Goal: Task Accomplishment & Management: Manage account settings

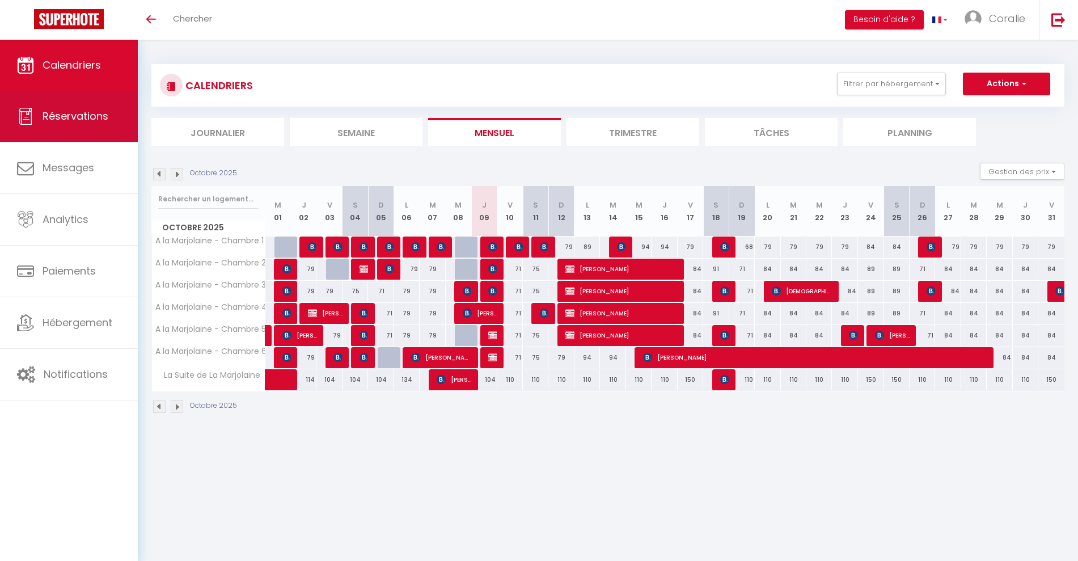
click at [113, 106] on link "Réservations" at bounding box center [69, 116] width 138 height 51
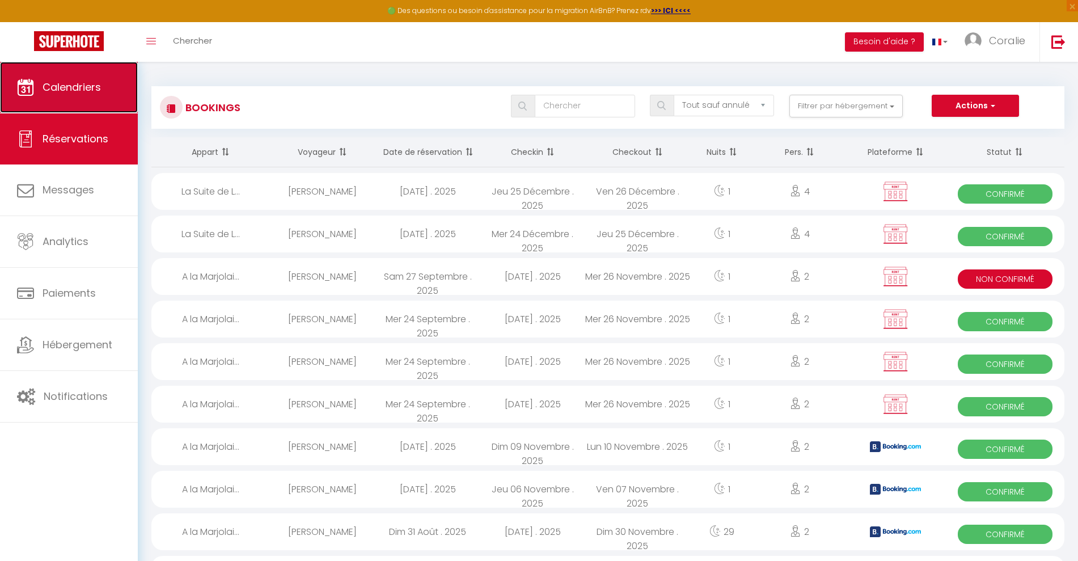
click at [83, 103] on link "Calendriers" at bounding box center [69, 87] width 138 height 51
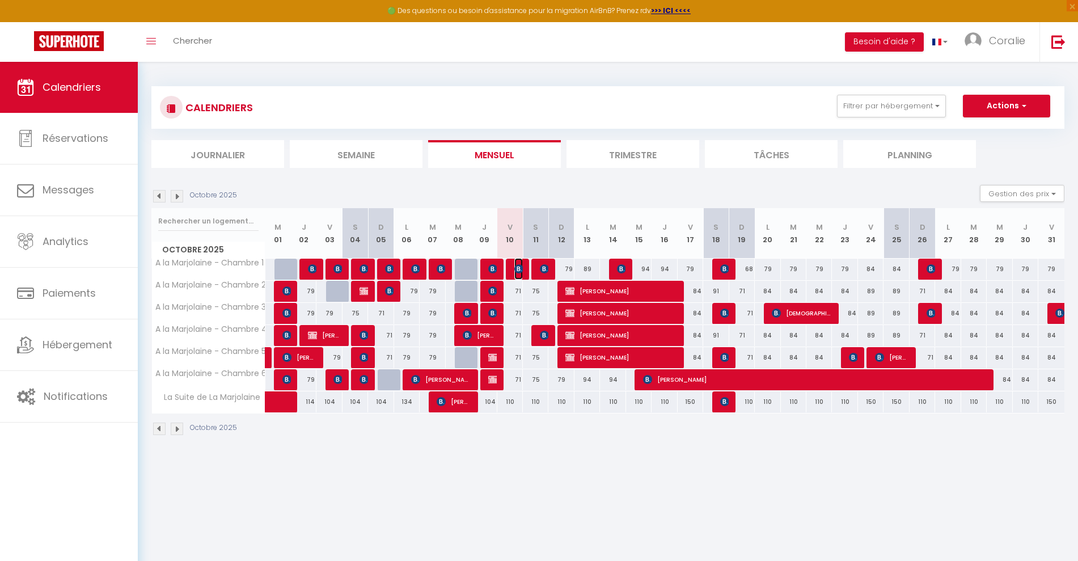
click at [518, 268] on img at bounding box center [518, 268] width 9 height 9
select select "OK"
select select "KO"
select select "0"
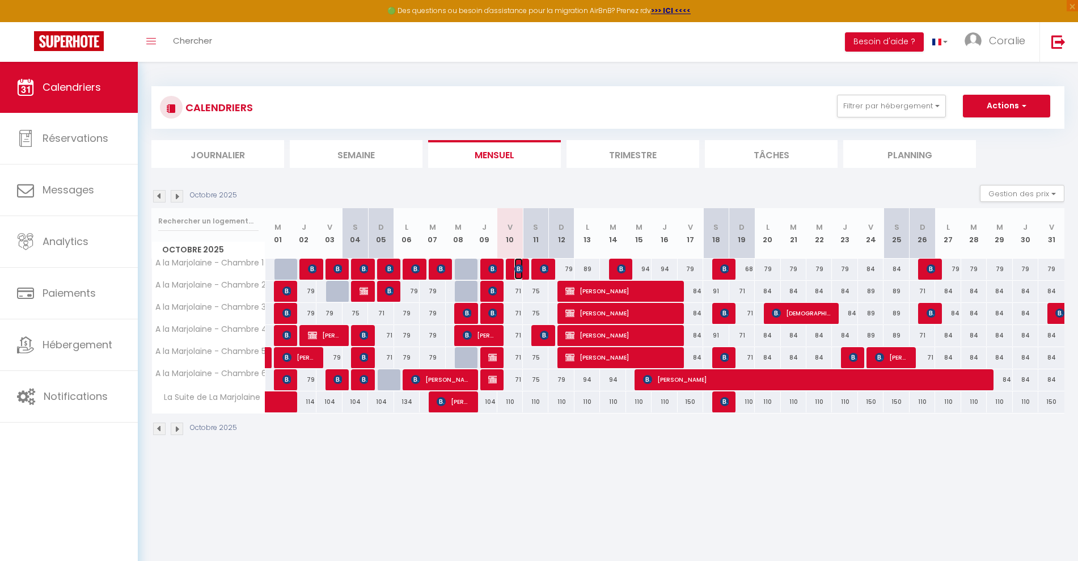
select select "1"
select select
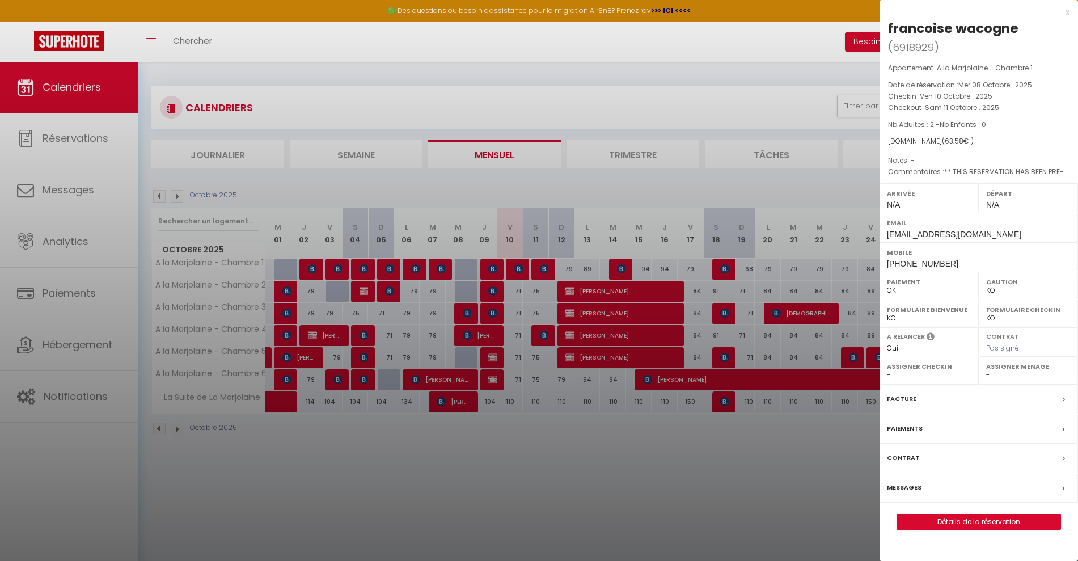
click at [605, 493] on div at bounding box center [539, 280] width 1078 height 561
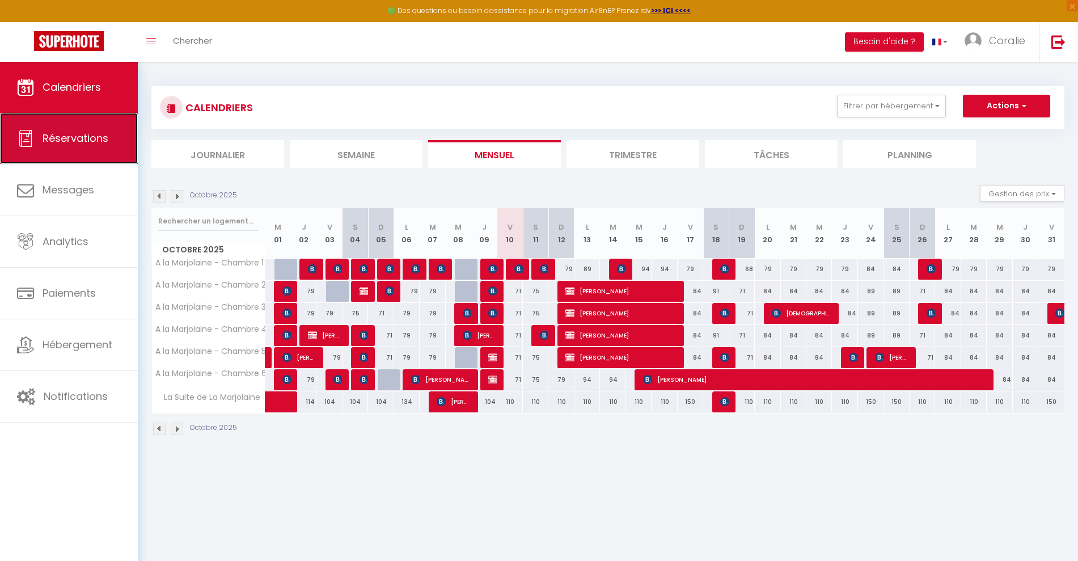
click at [48, 134] on span "Réservations" at bounding box center [76, 138] width 66 height 14
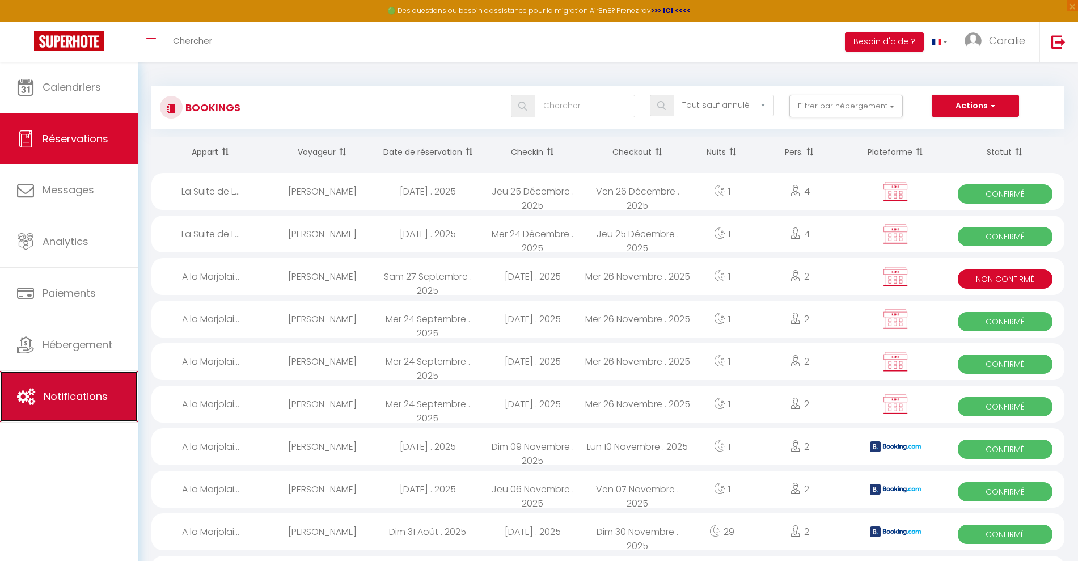
click at [100, 371] on link "Notifications" at bounding box center [69, 396] width 138 height 51
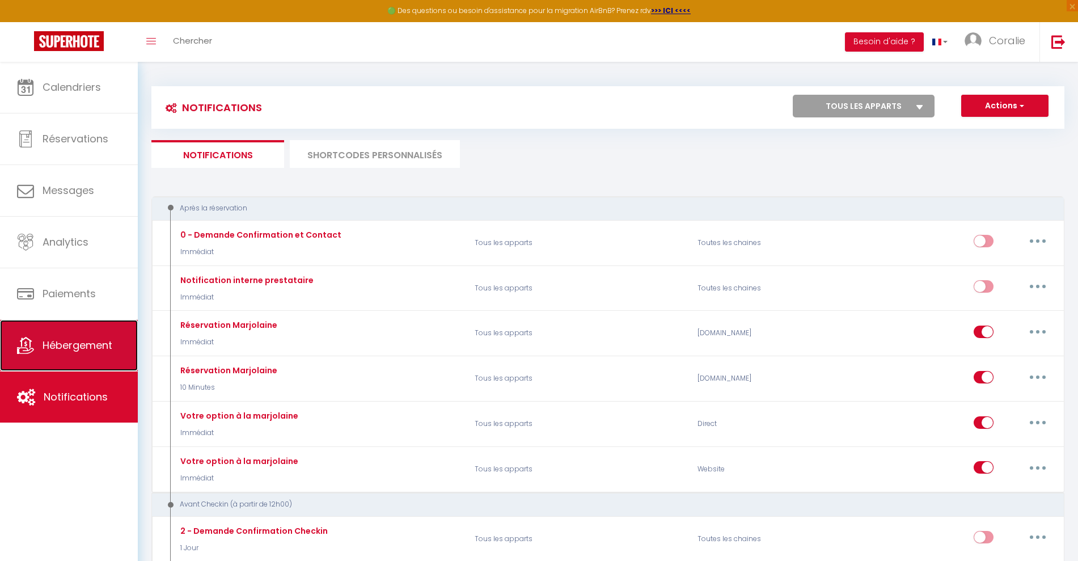
click at [96, 342] on span "Hébergement" at bounding box center [78, 345] width 70 height 14
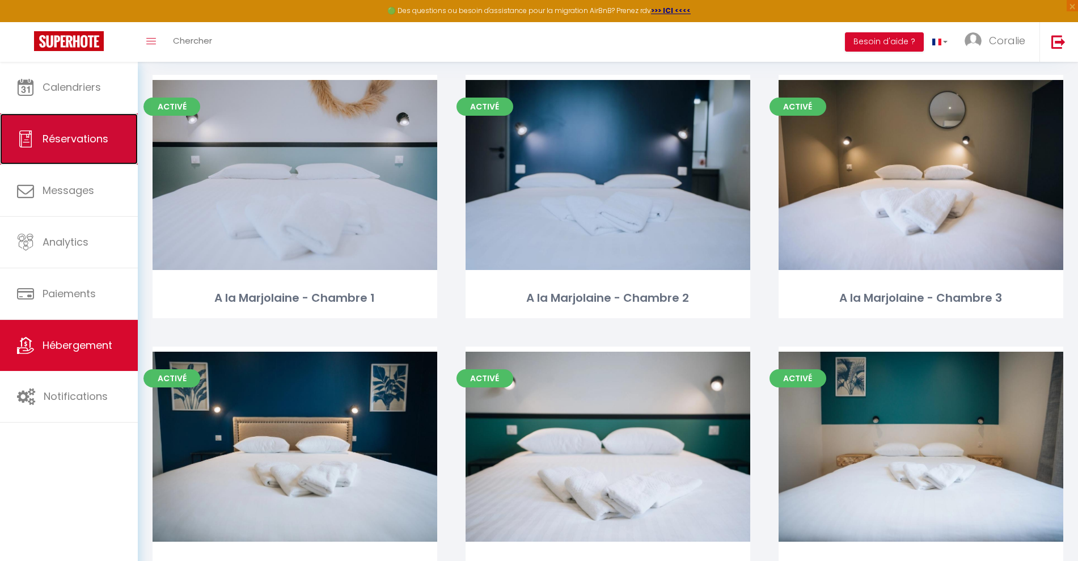
click at [72, 145] on span "Réservations" at bounding box center [76, 139] width 66 height 14
select select "not_cancelled"
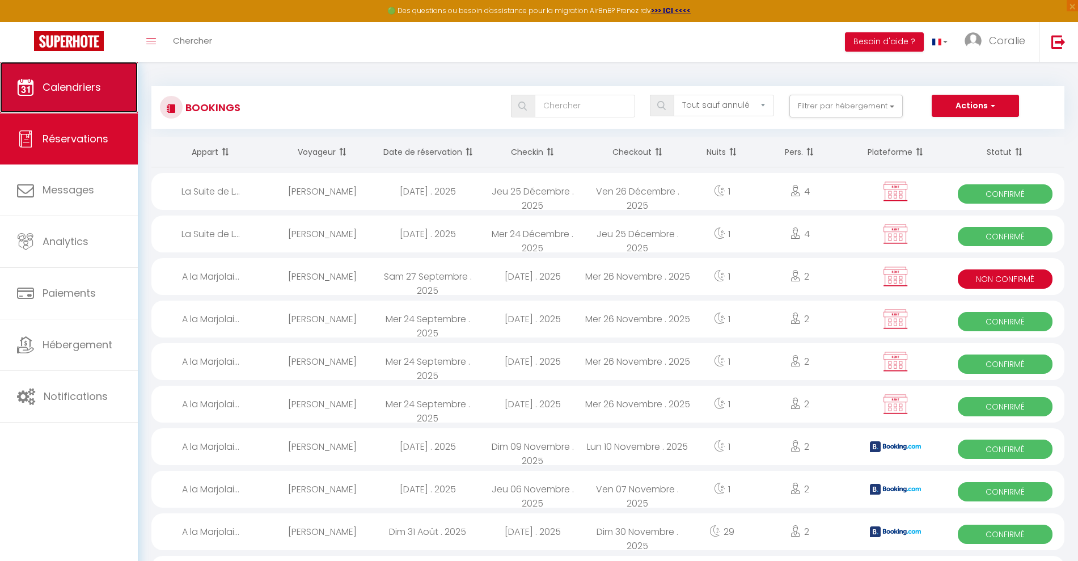
click at [81, 100] on link "Calendriers" at bounding box center [69, 87] width 138 height 51
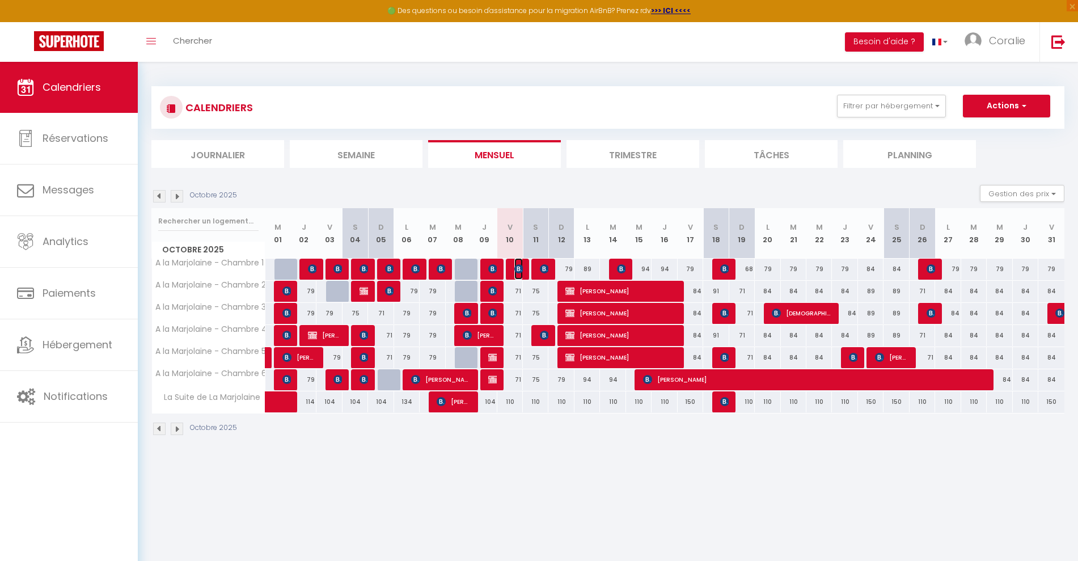
click at [520, 266] on img at bounding box center [518, 268] width 9 height 9
select select "OK"
select select "KO"
select select "0"
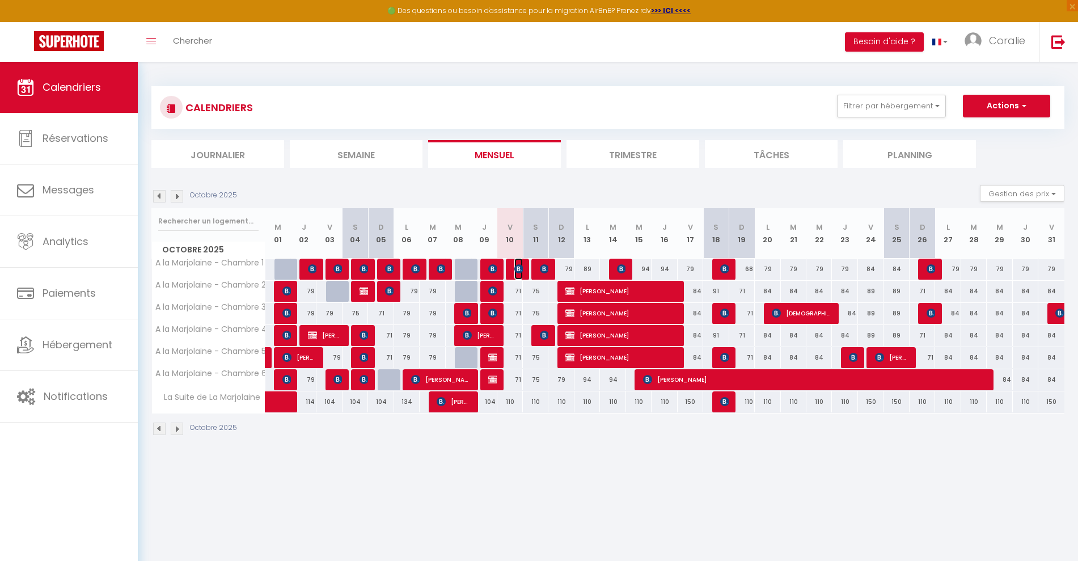
select select "1"
select select
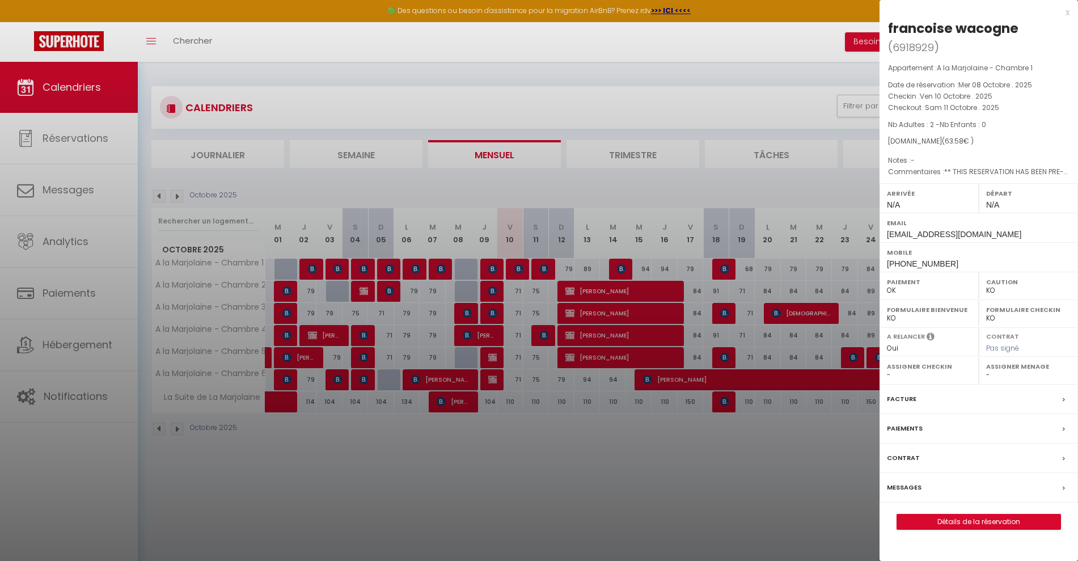
click at [1065, 11] on div "x" at bounding box center [974, 13] width 190 height 14
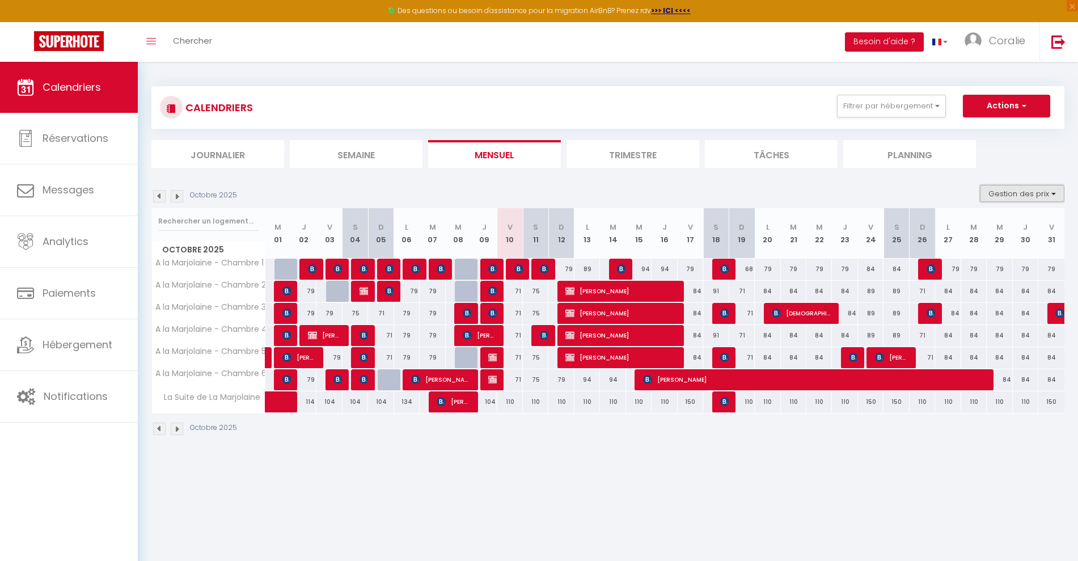
click at [1003, 193] on button "Gestion des prix" at bounding box center [1022, 193] width 84 height 17
click at [646, 176] on section "Octobre 2025 Gestion des prix Nb Nuits minimum Règles Disponibilité Octobre 202…" at bounding box center [607, 309] width 913 height 273
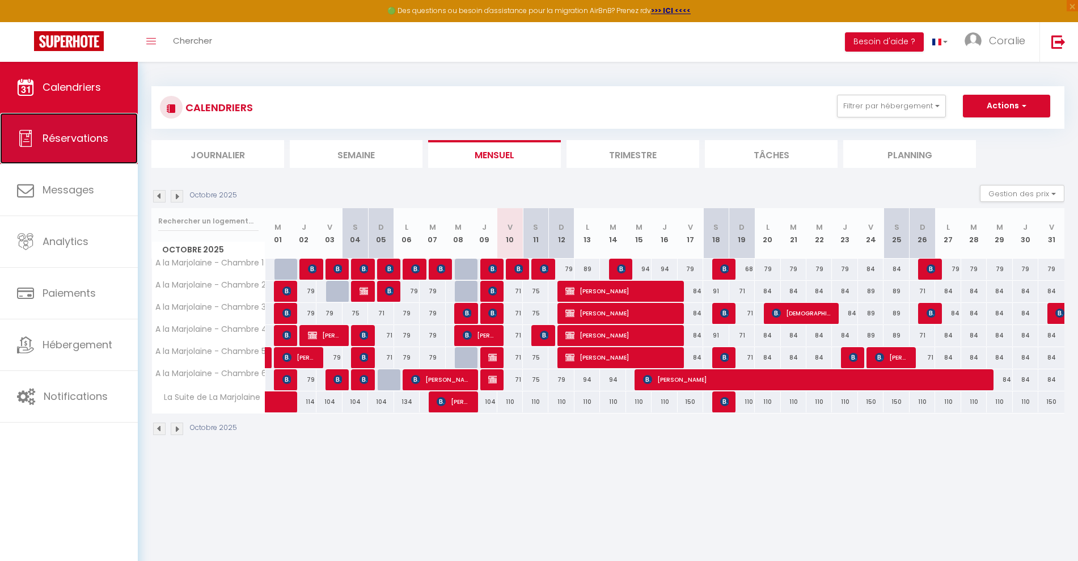
click at [68, 143] on span "Réservations" at bounding box center [76, 138] width 66 height 14
select select "not_cancelled"
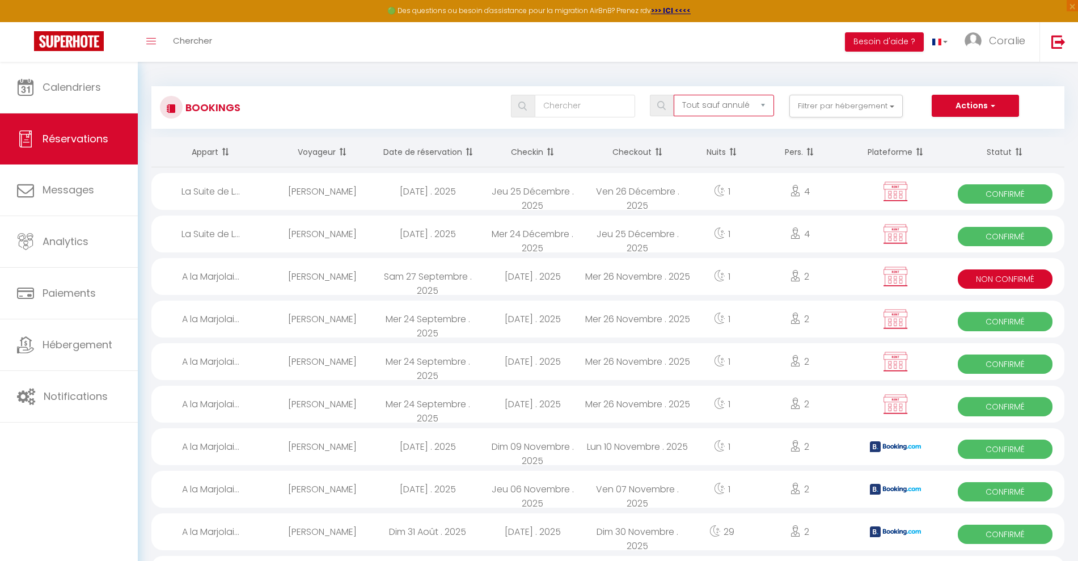
click at [742, 108] on select "Tous les statuts Annulé Confirmé Non Confirmé Tout sauf annulé No Show Request" at bounding box center [724, 106] width 100 height 22
click at [841, 112] on button "Filtrer par hébergement" at bounding box center [845, 106] width 113 height 23
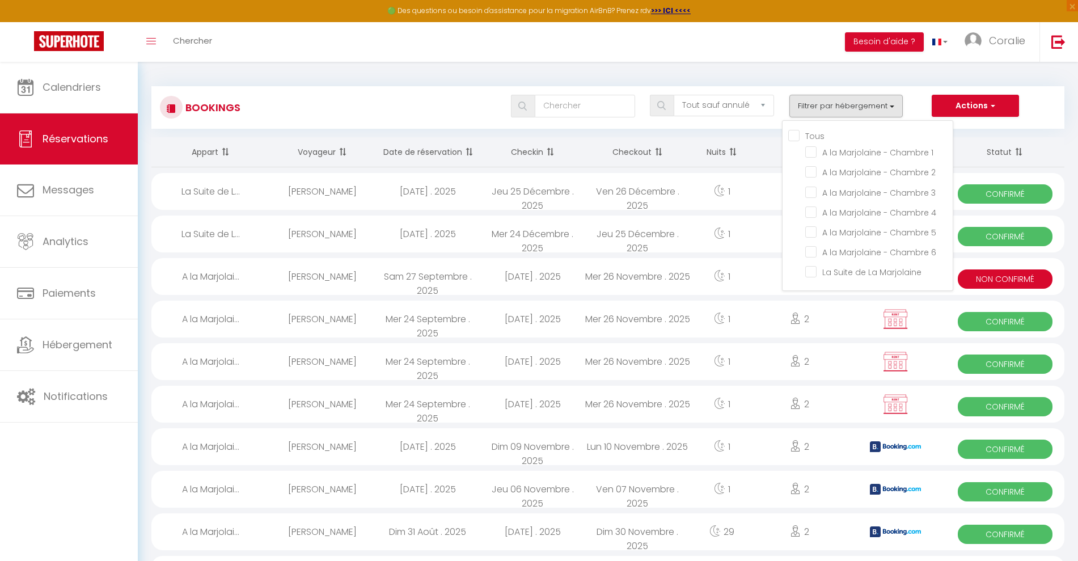
click at [306, 101] on div "Tous les statuts Annulé Confirmé Non Confirmé Tout sauf annulé No Show Request …" at bounding box center [645, 106] width 835 height 23
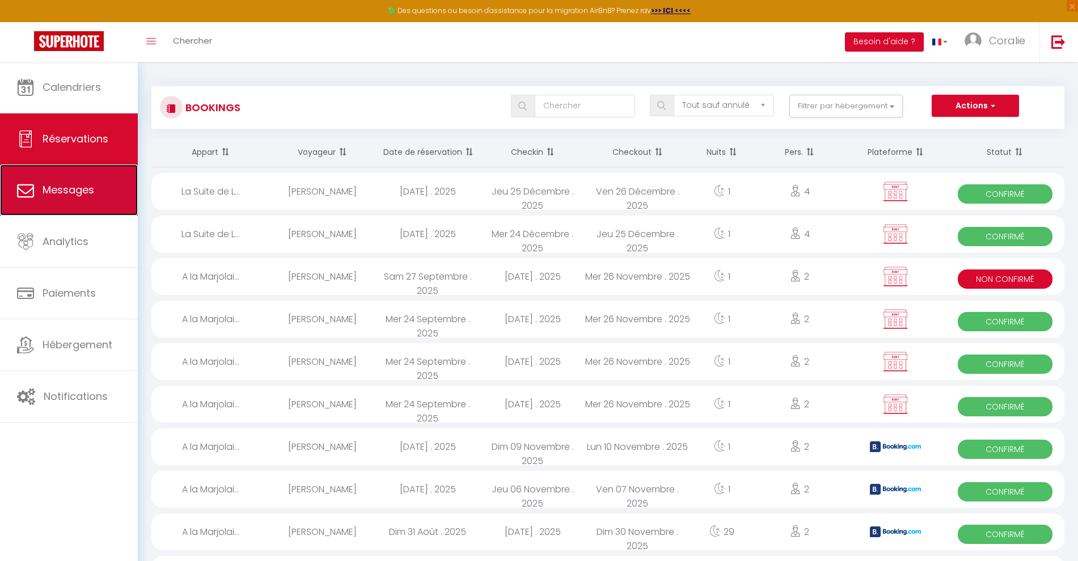
click at [32, 191] on icon at bounding box center [25, 189] width 17 height 17
select select "message"
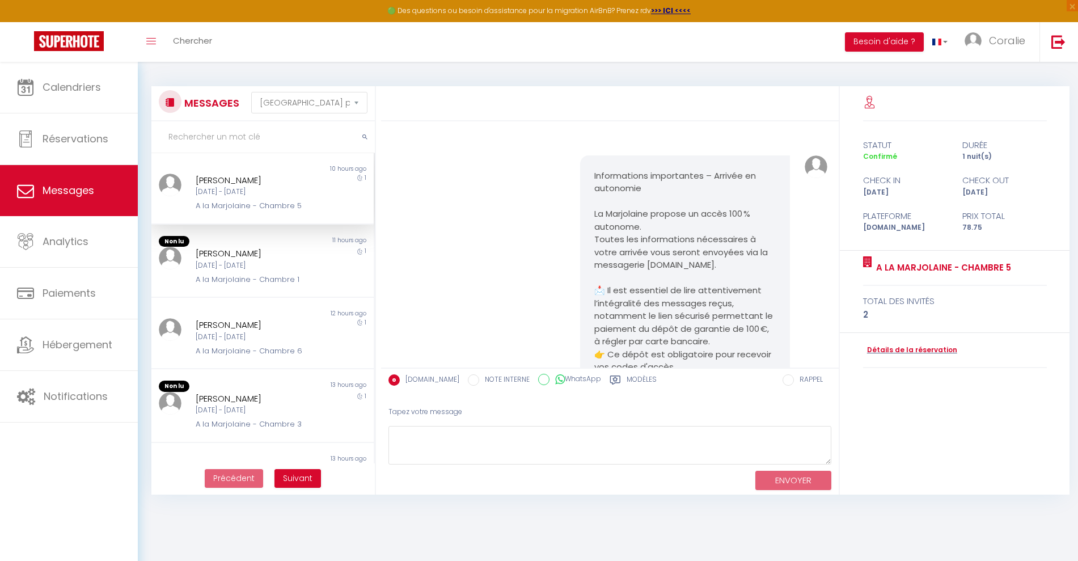
scroll to position [3538, 0]
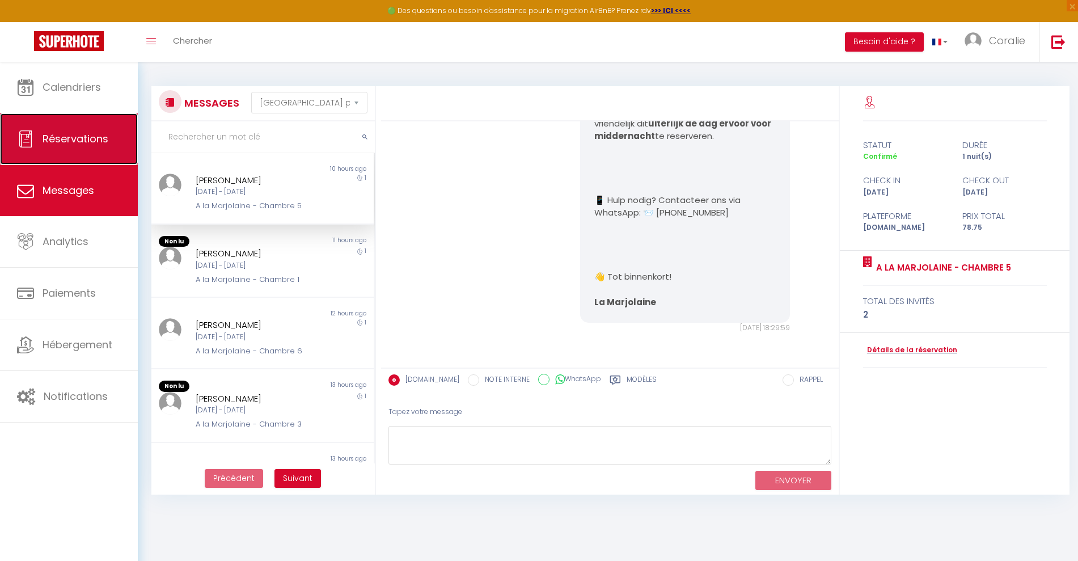
click at [81, 129] on link "Réservations" at bounding box center [69, 138] width 138 height 51
select select "not_cancelled"
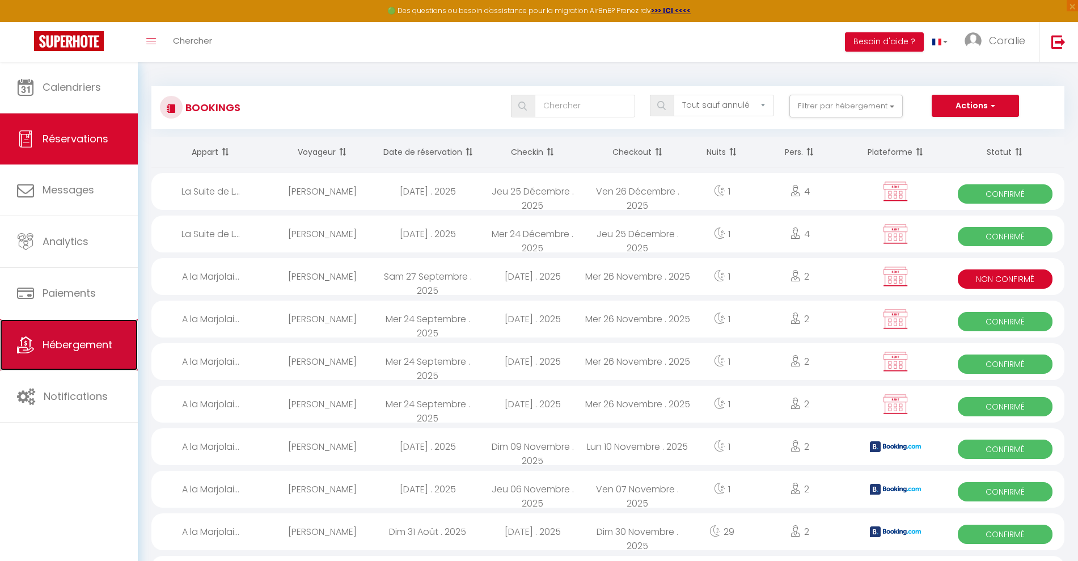
click at [59, 361] on link "Hébergement" at bounding box center [69, 344] width 138 height 51
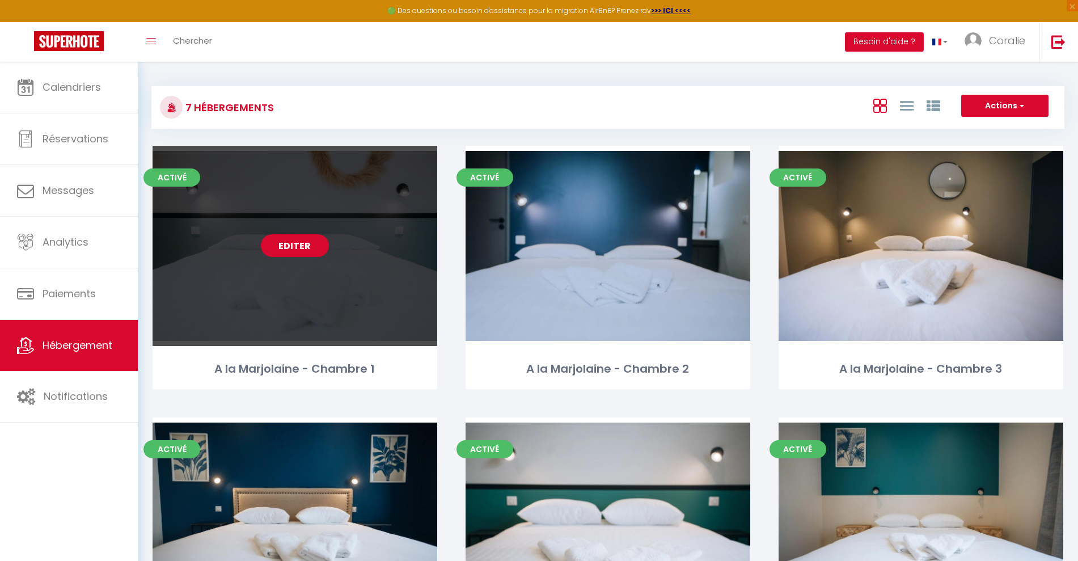
click at [308, 238] on link "Editer" at bounding box center [295, 245] width 68 height 23
select select "3"
select select "2"
select select "1"
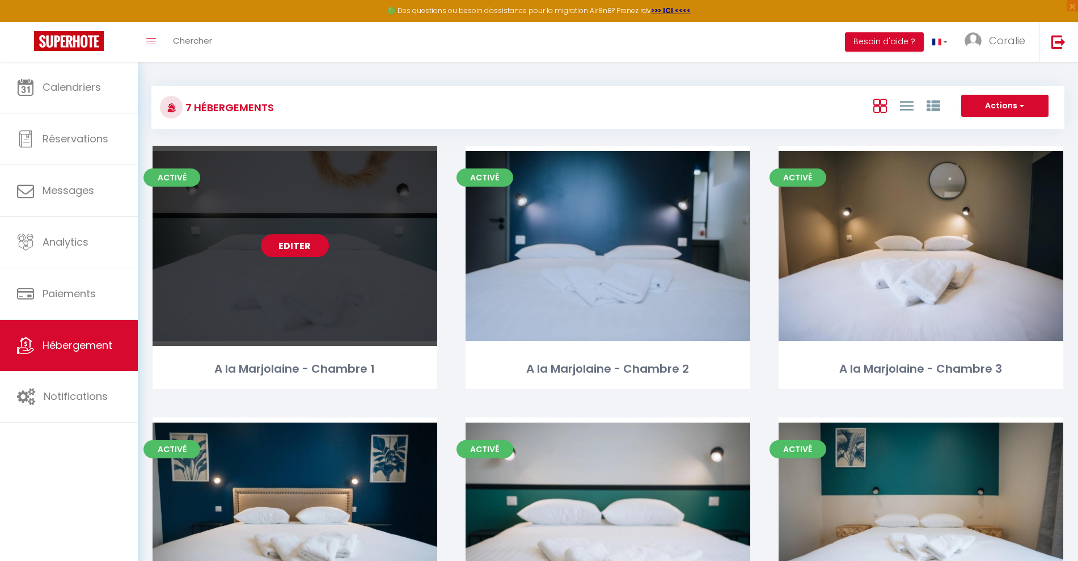
select select
select select "28"
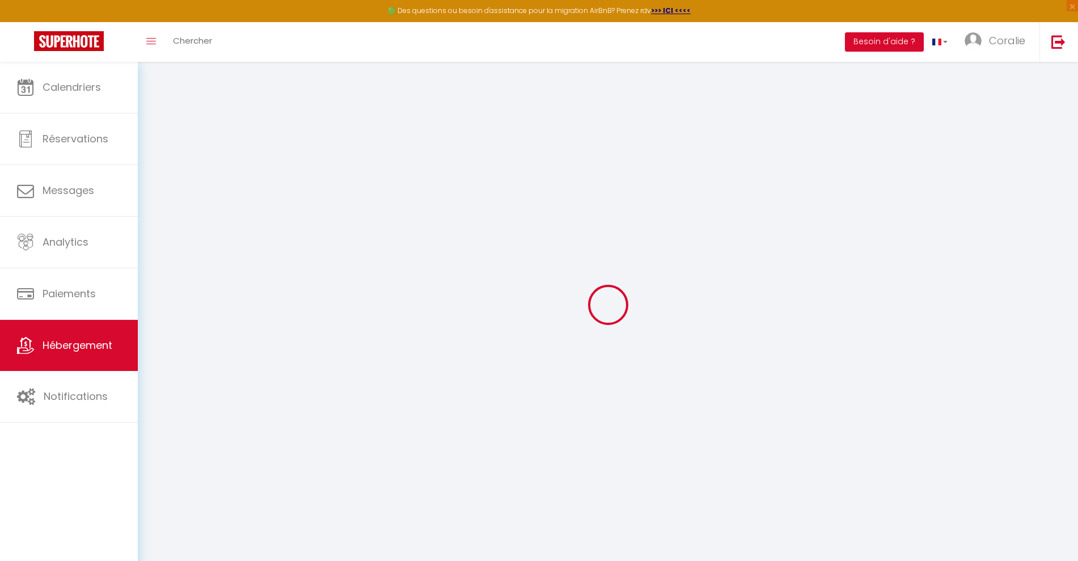
select select
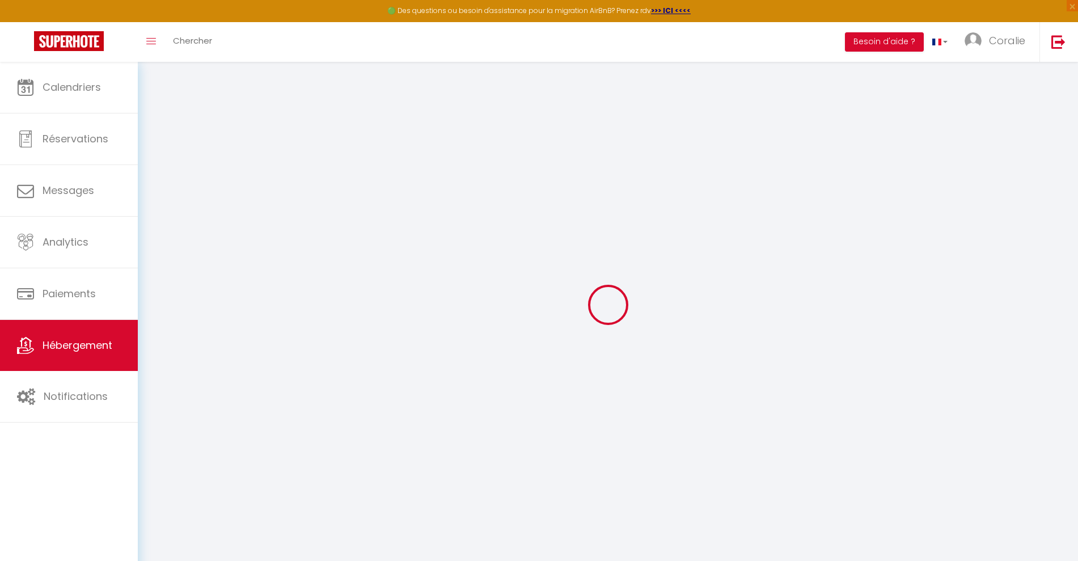
select select
checkbox input "false"
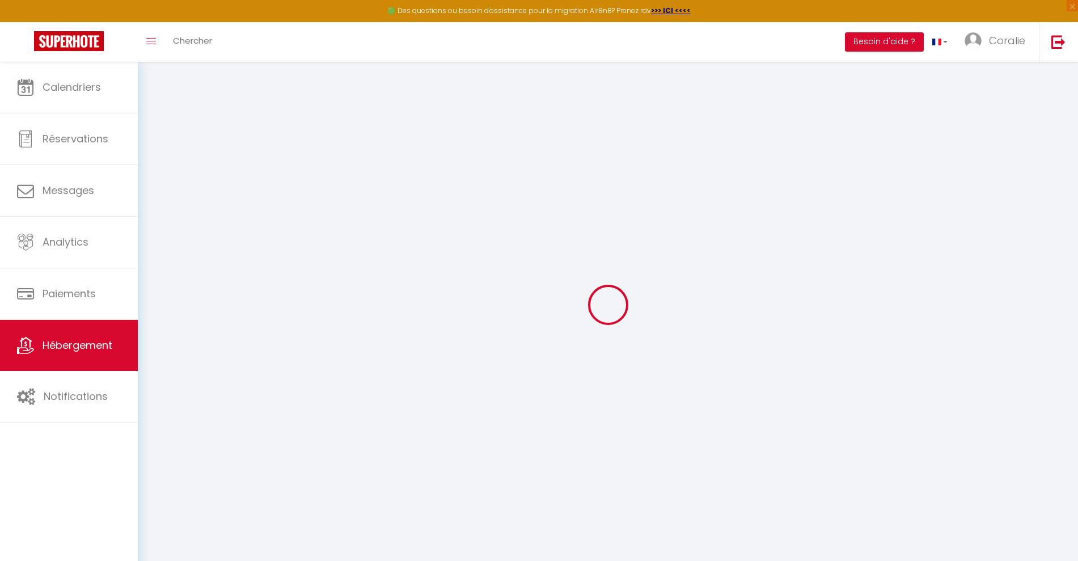
select select
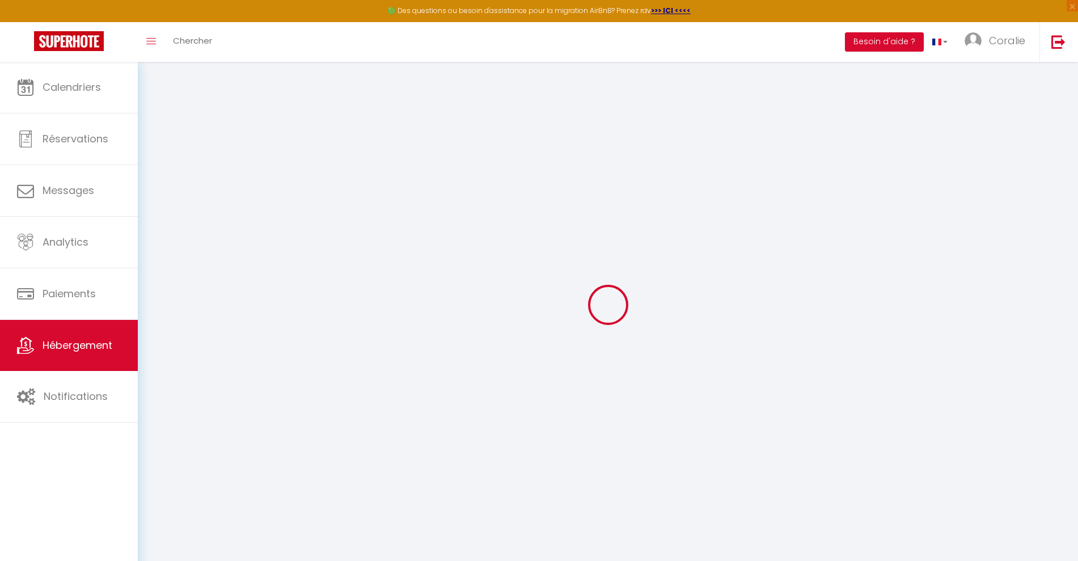
select select
checkbox input "false"
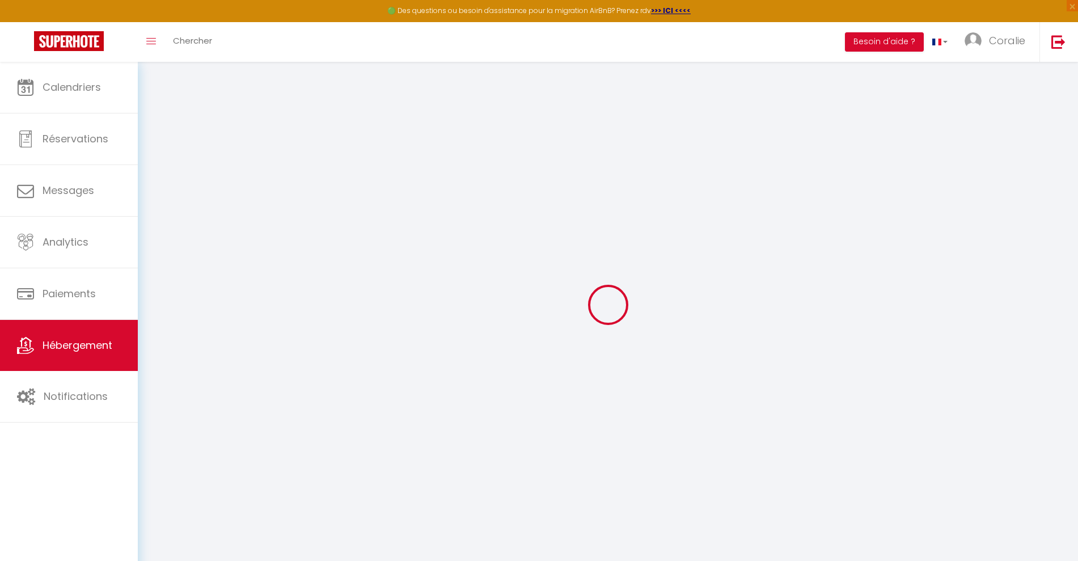
checkbox input "false"
select select
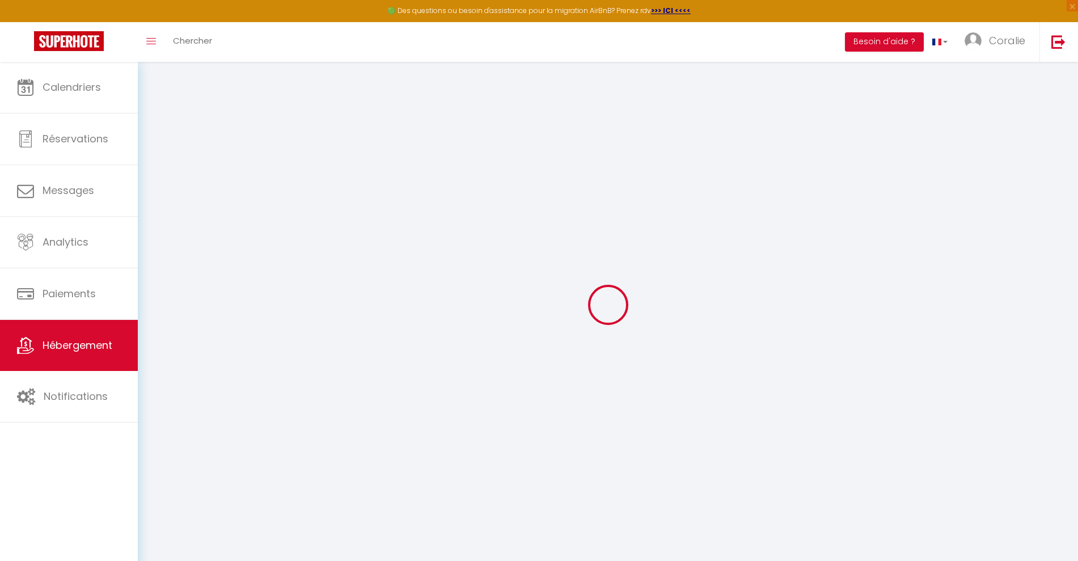
select select
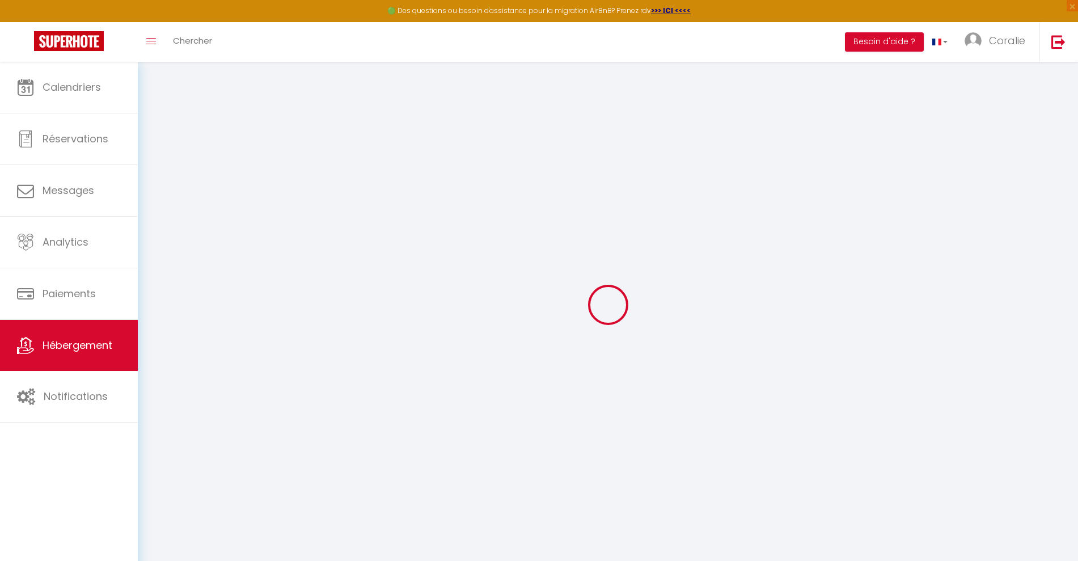
checkbox input "false"
select select
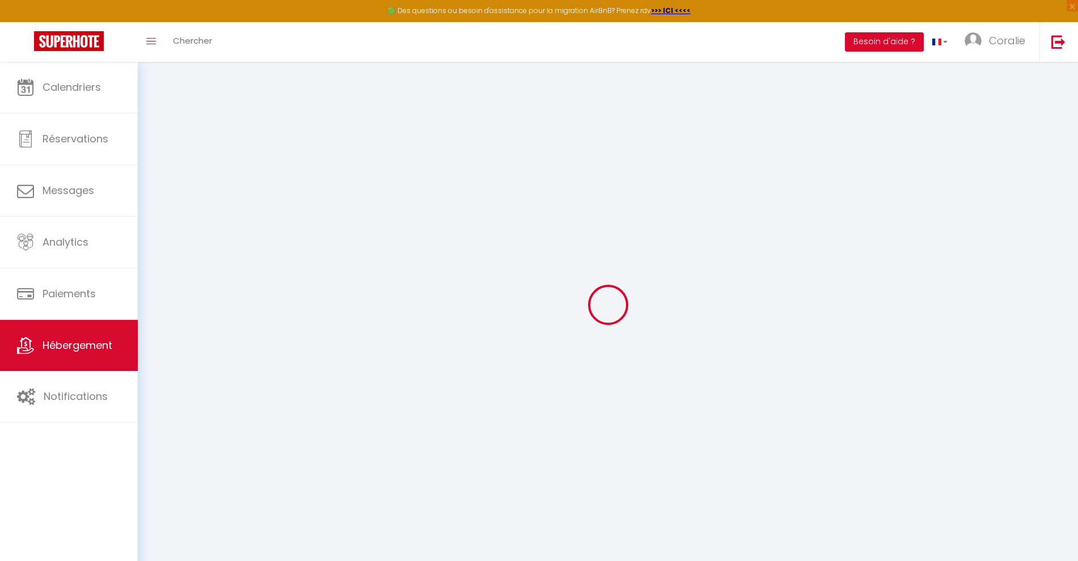
select select
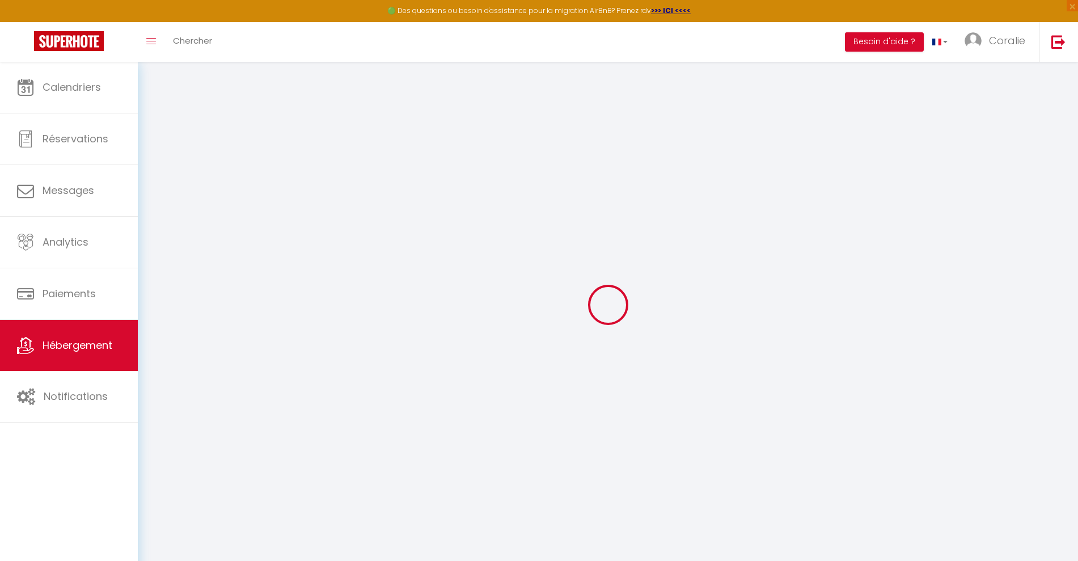
select select
checkbox input "false"
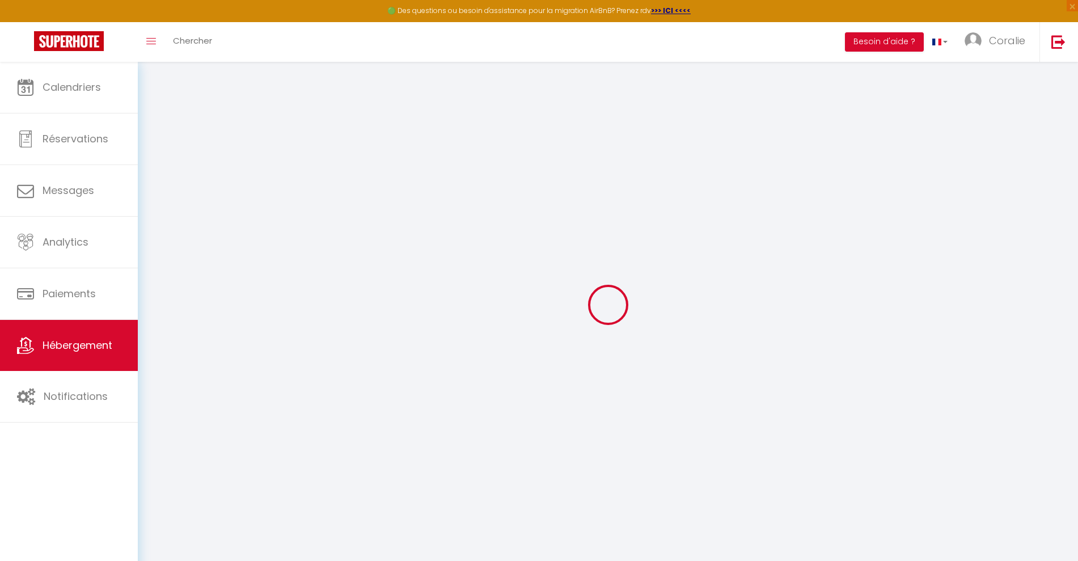
checkbox input "false"
select select
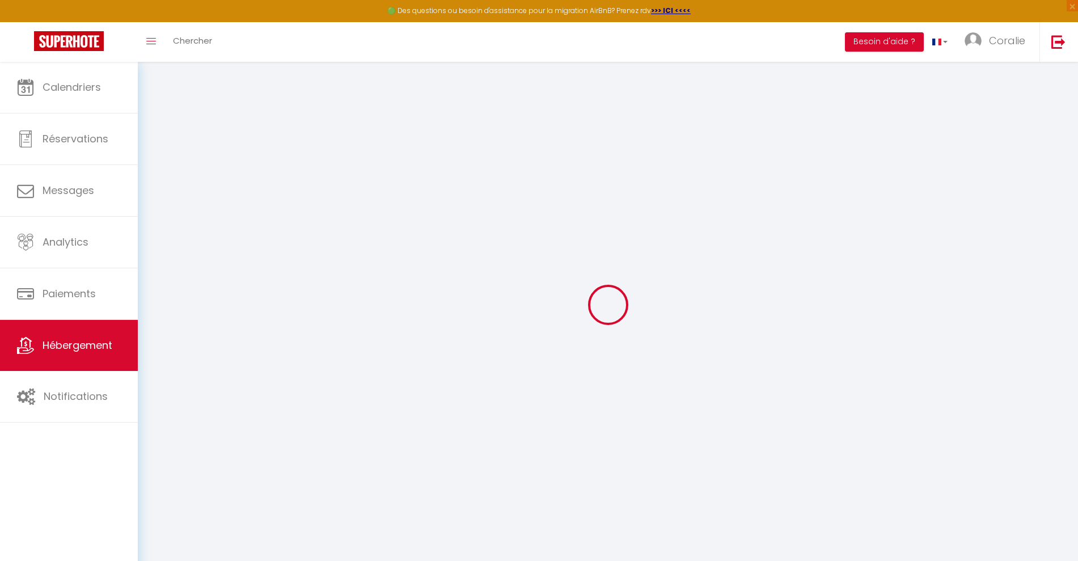
select select
checkbox input "false"
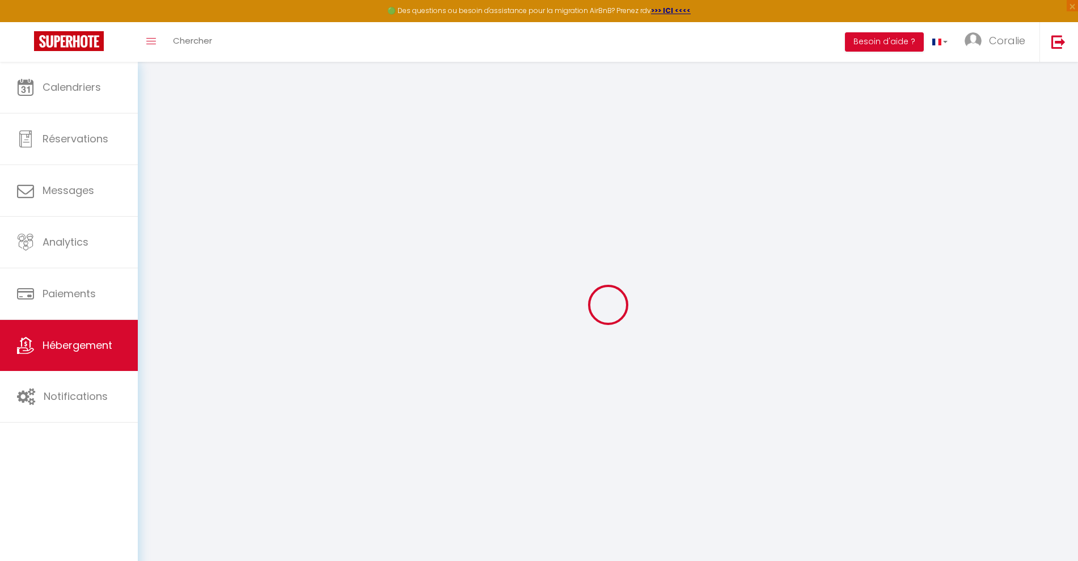
checkbox input "false"
select select
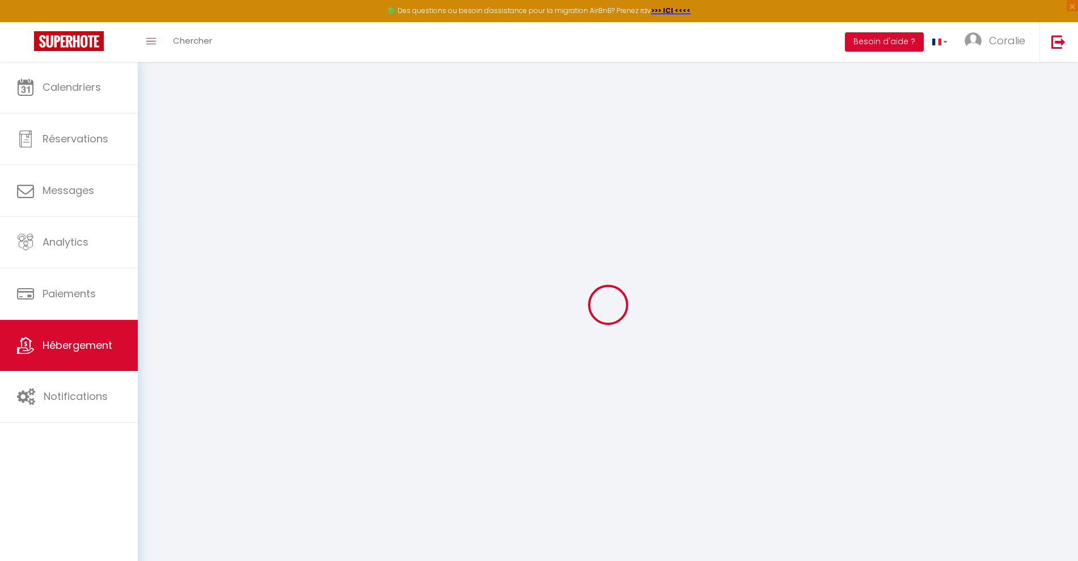
type input "A la Marjolaine - Chambre 1"
type input "SCI"
type input "La Marjolaine"
select select "2"
type input "75"
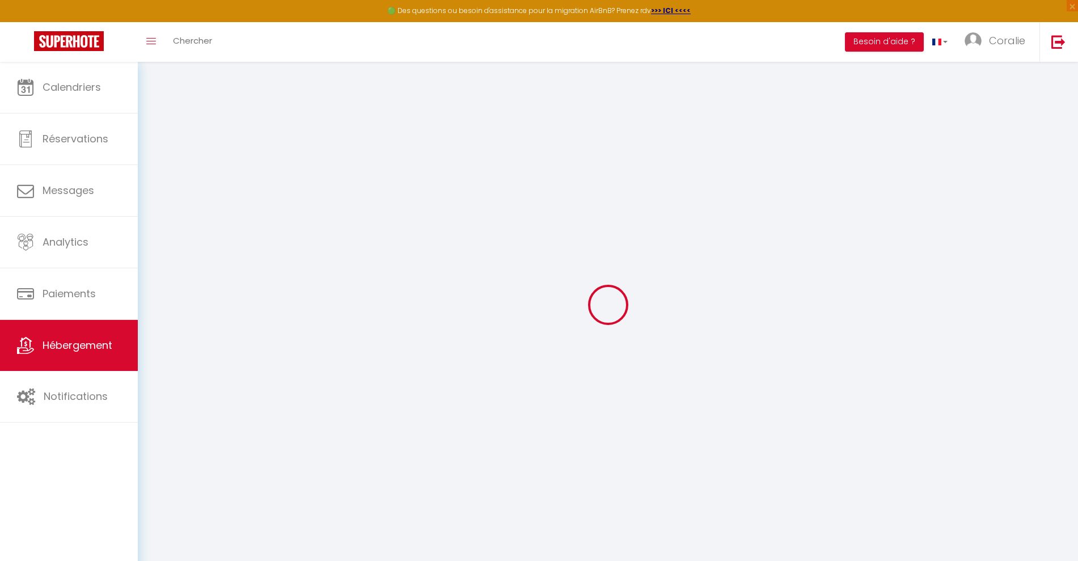
type input "1.75"
type input "100"
type input "10"
select select
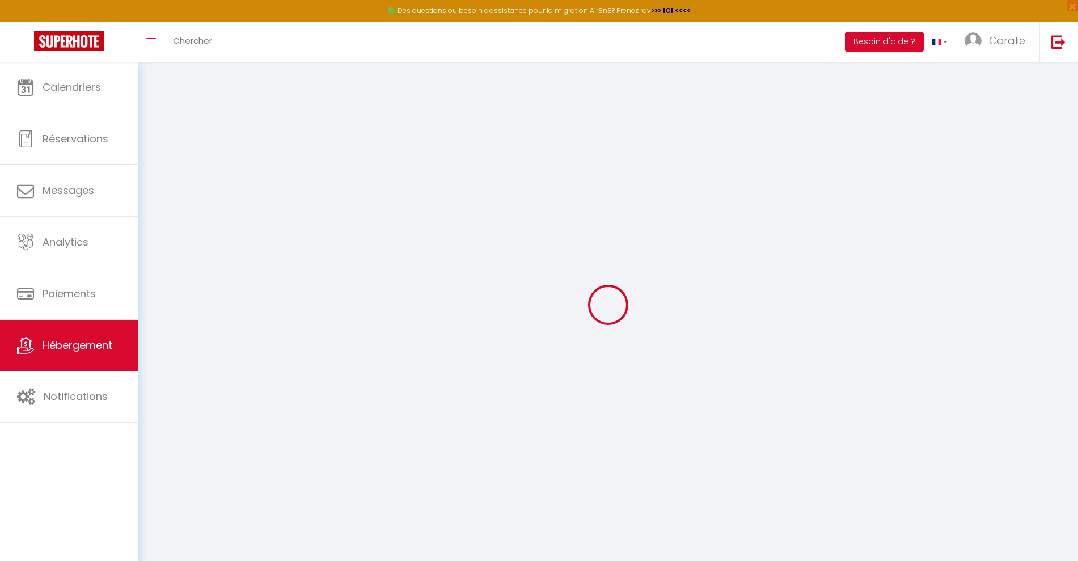
select select
type input "[STREET_ADDRESS]"
type input "36000"
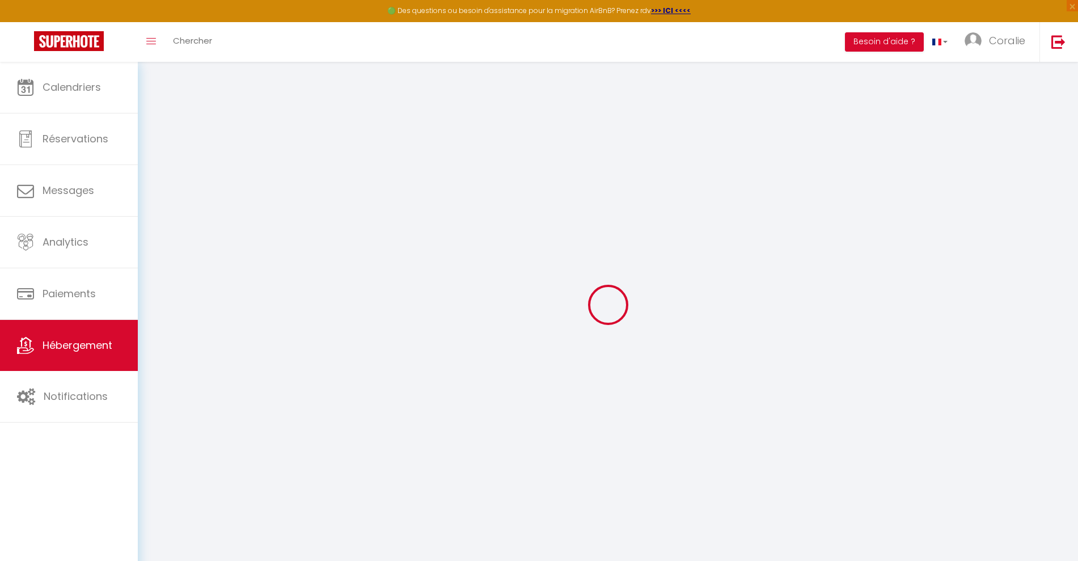
type input "Chateauroux"
type input "[EMAIL_ADDRESS][DOMAIN_NAME]"
select select
checkbox input "false"
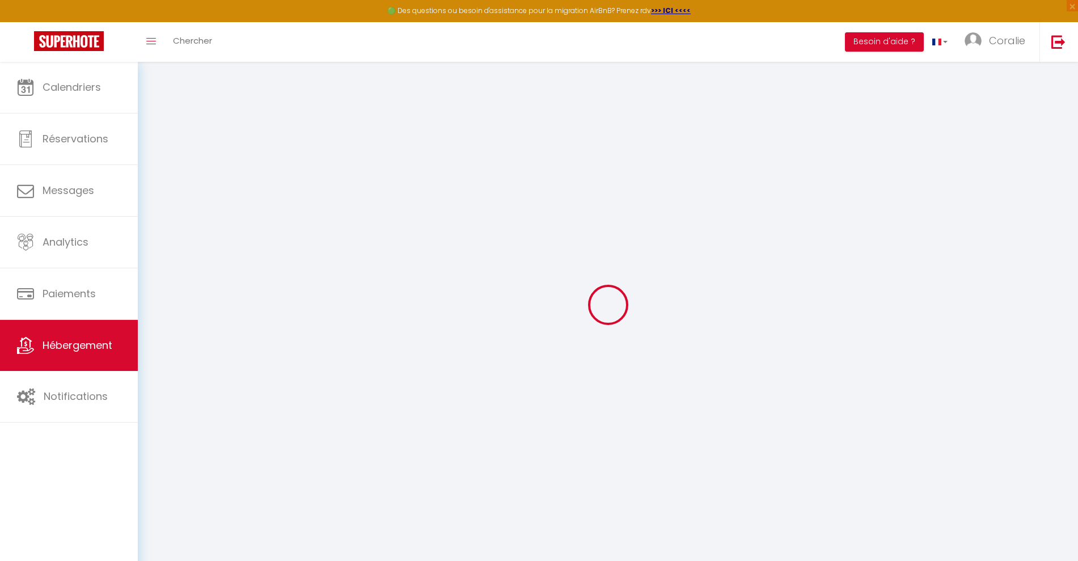
checkbox input "false"
type input "0"
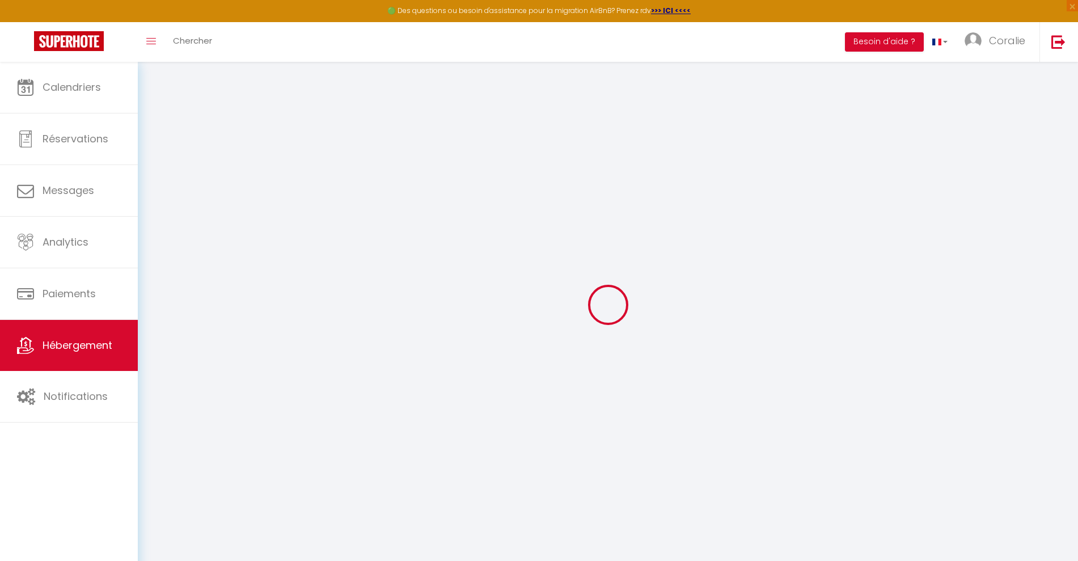
type input "0"
select select
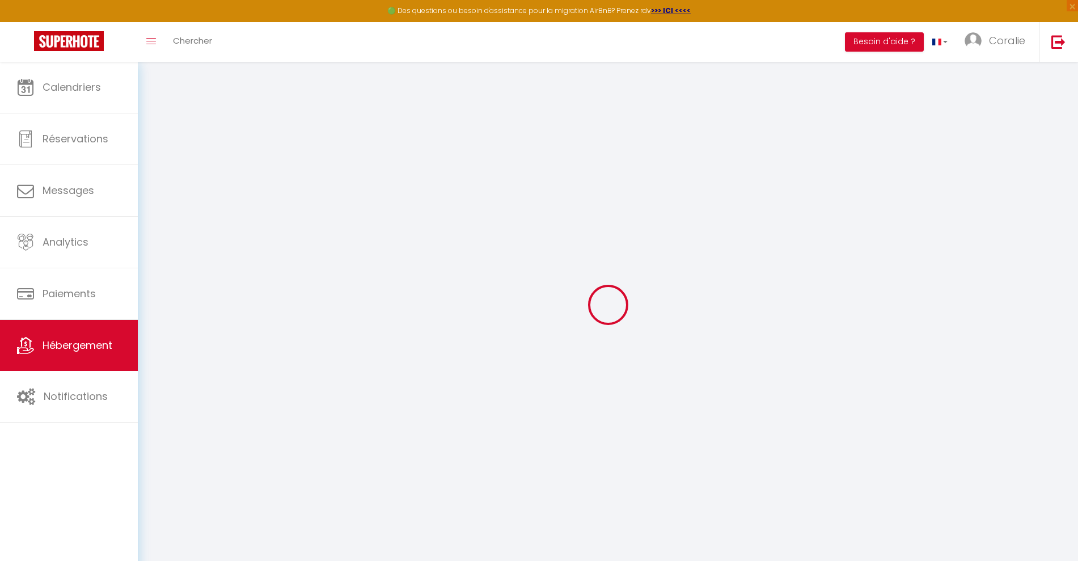
select select
checkbox input "false"
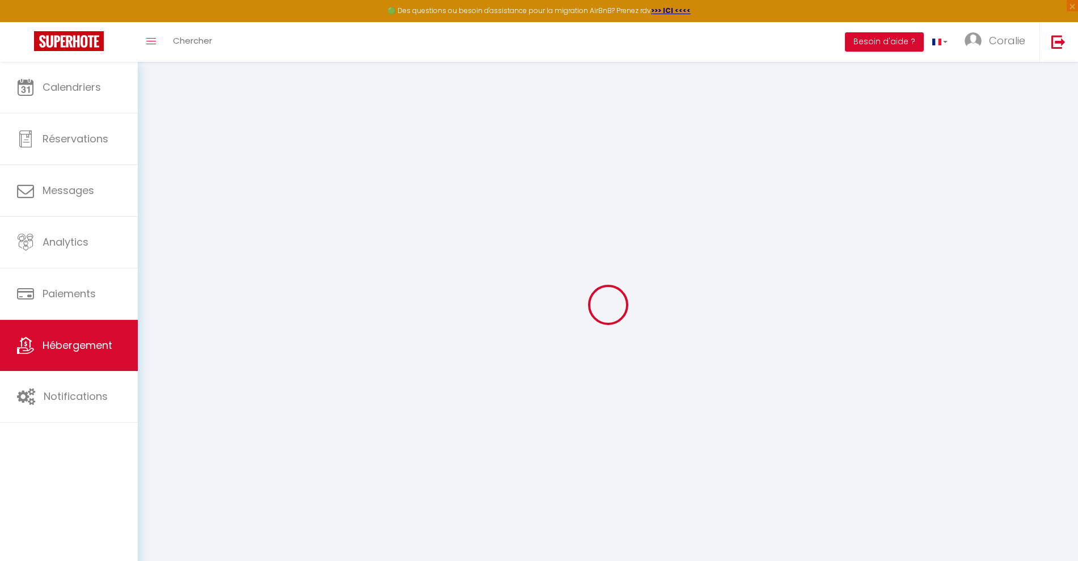
checkbox input "false"
select select
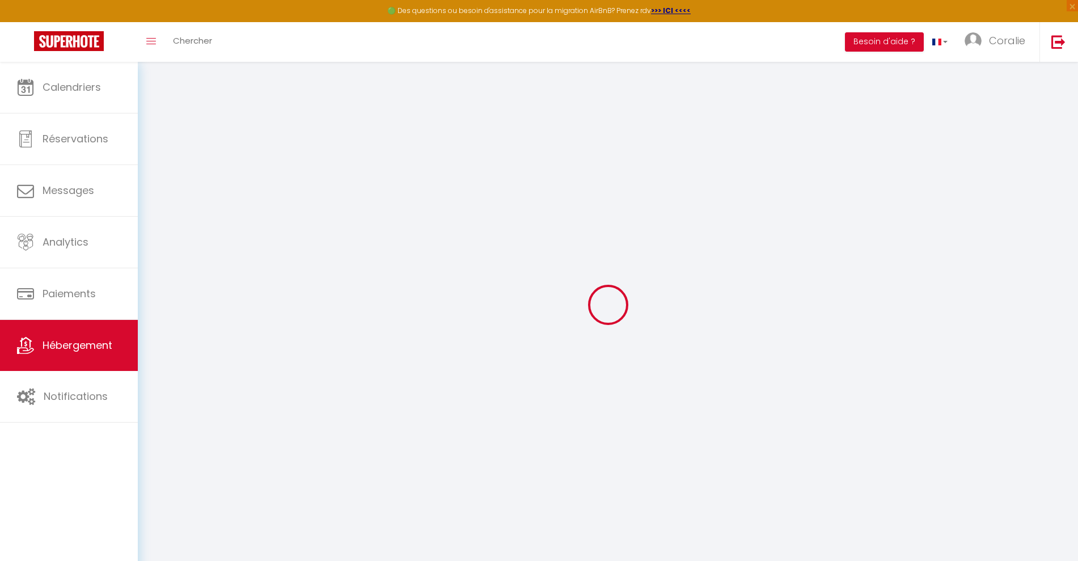
select select
checkbox input "false"
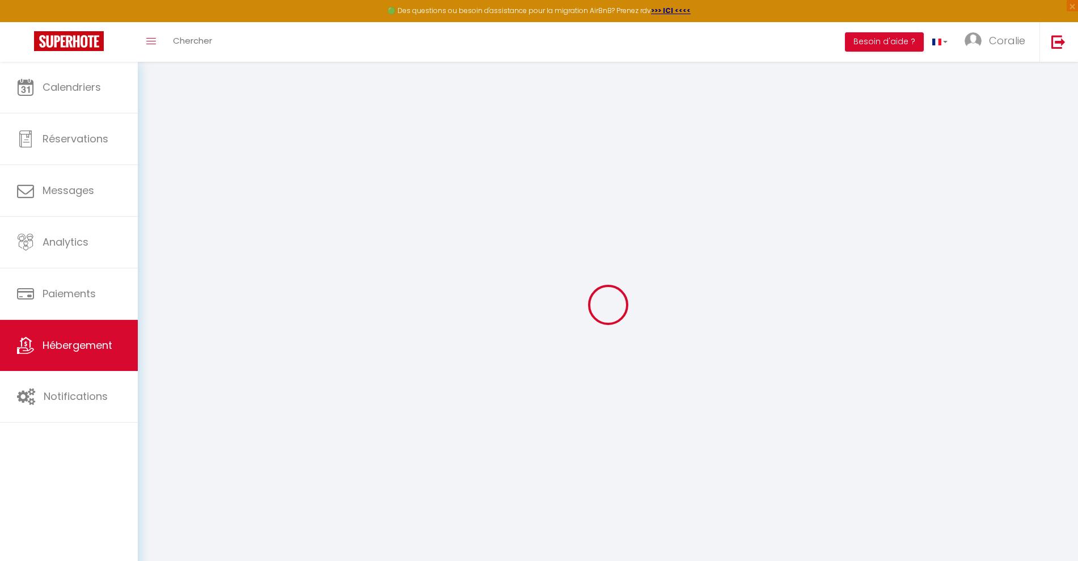
checkbox input "false"
select select
checkbox input "false"
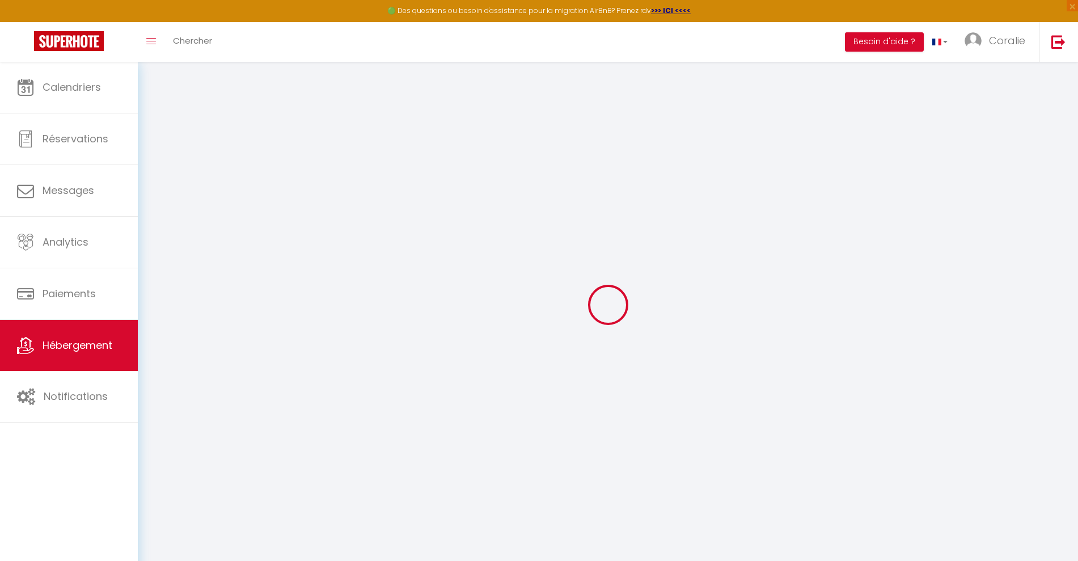
checkbox input "false"
select select
checkbox input "false"
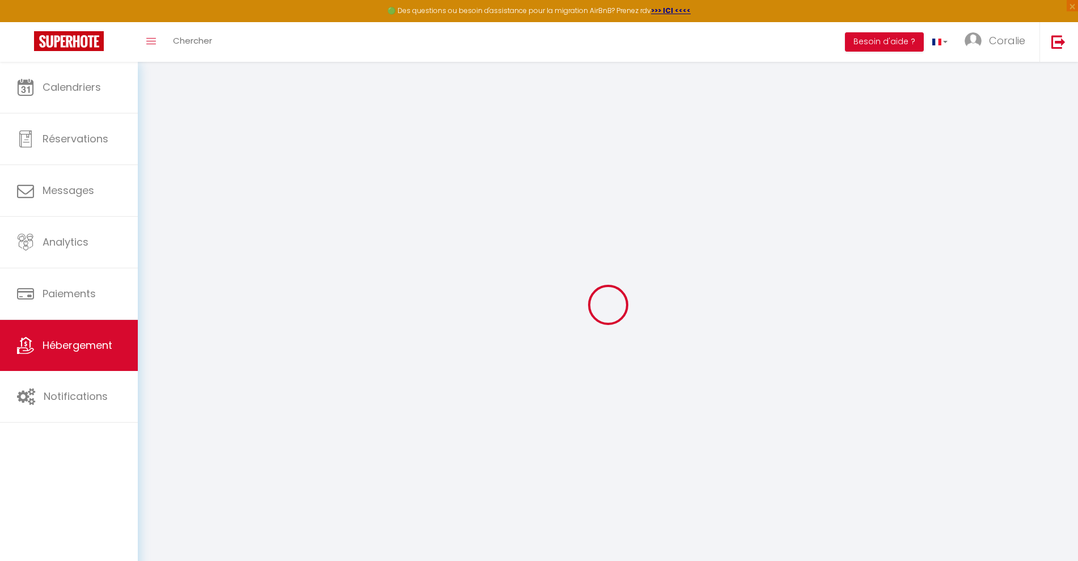
checkbox input "false"
select select "16:00"
select select "23:45"
select select "11:00"
select select "30"
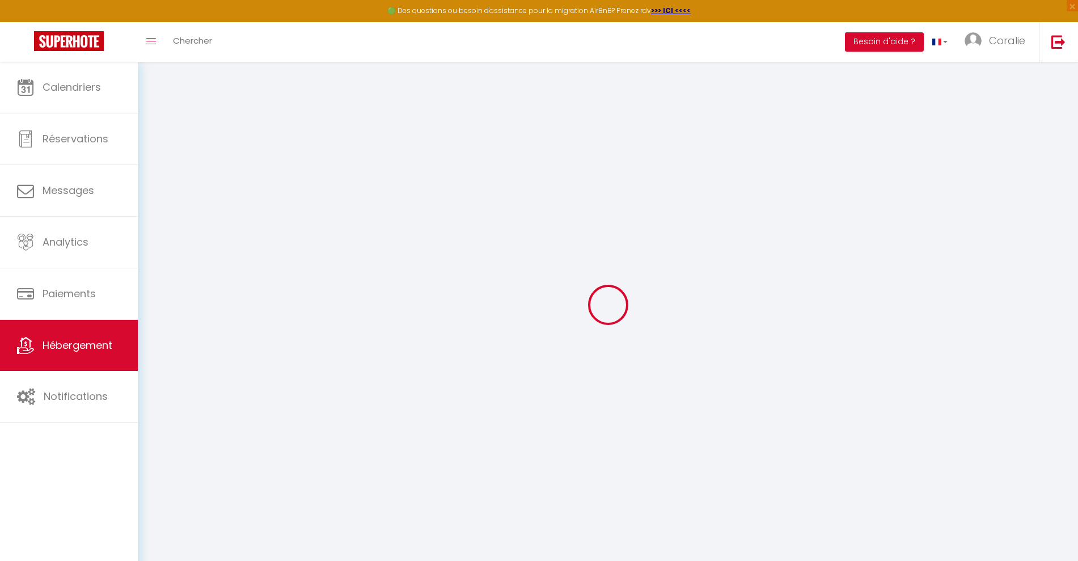
select select "120"
select select
checkbox input "false"
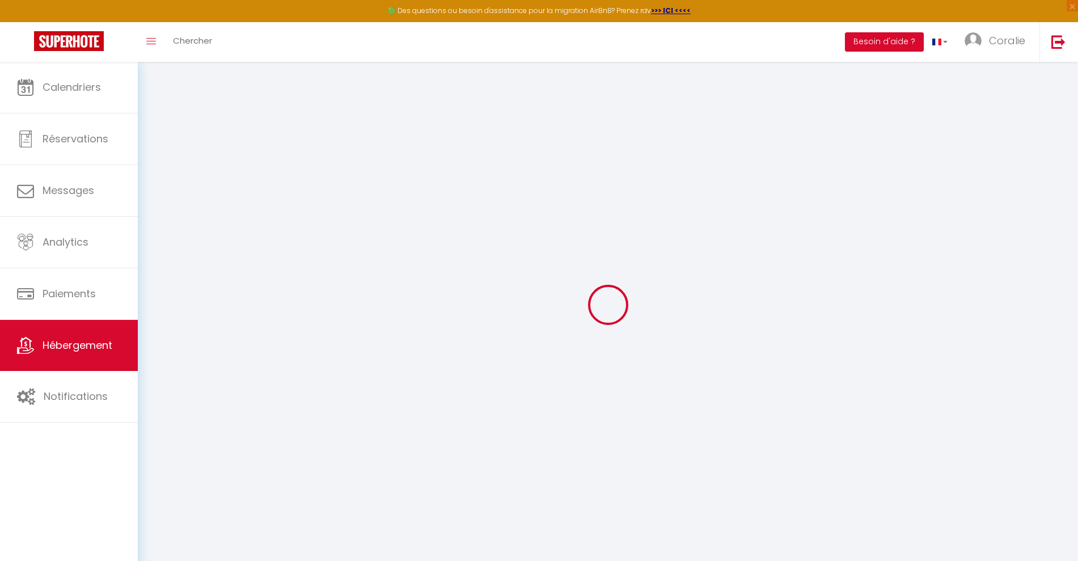
checkbox input "false"
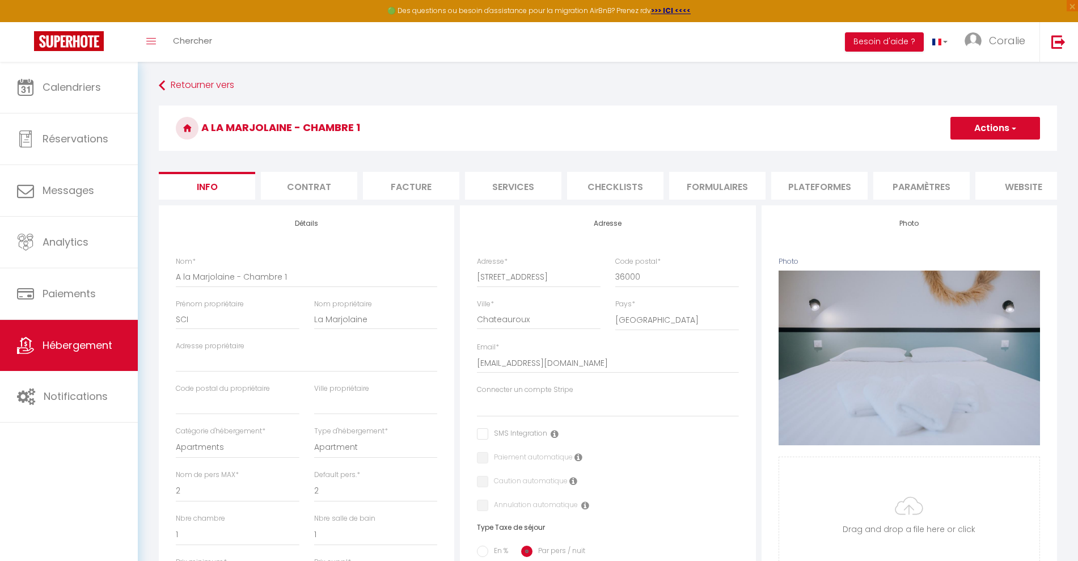
click at [609, 186] on li "Checklists" at bounding box center [615, 186] width 96 height 28
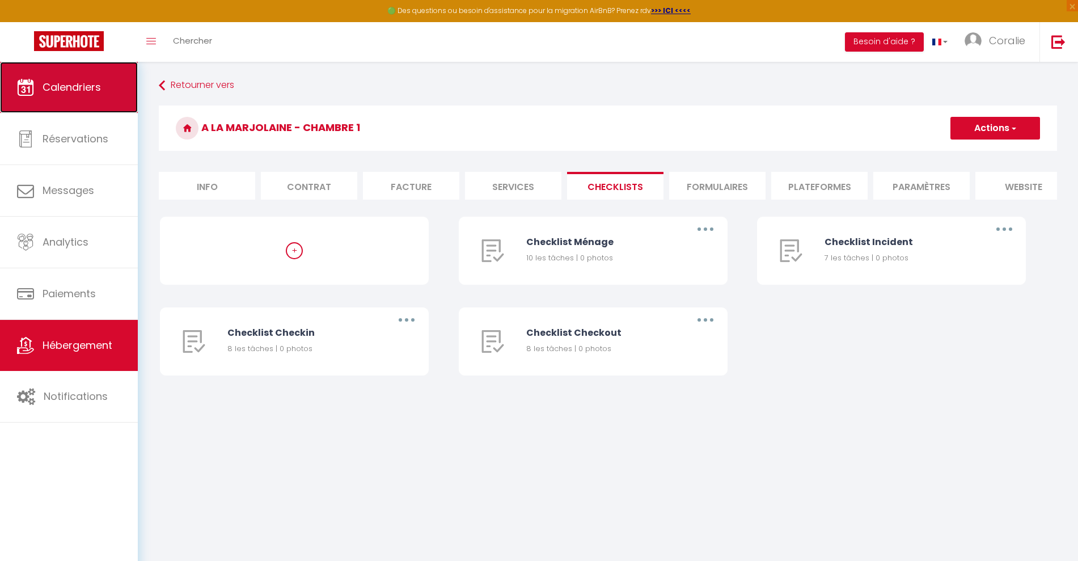
click at [92, 85] on span "Calendriers" at bounding box center [72, 87] width 58 height 14
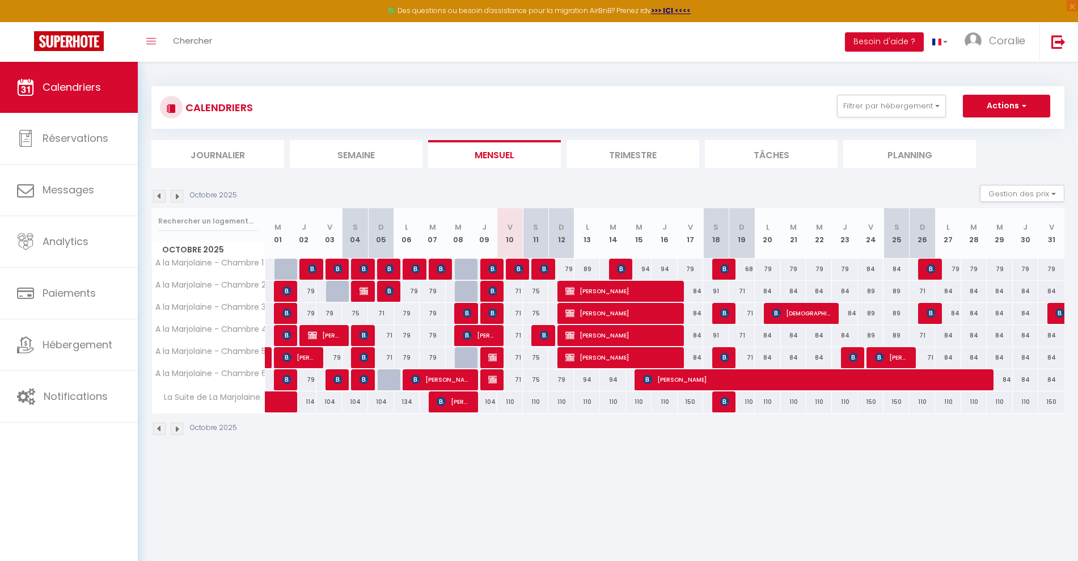
click at [519, 294] on div "71" at bounding box center [510, 291] width 26 height 21
type input "71"
type input "Ven 10 Octobre 2025"
type input "Sam 11 Octobre 2025"
click at [516, 290] on div at bounding box center [539, 280] width 1078 height 561
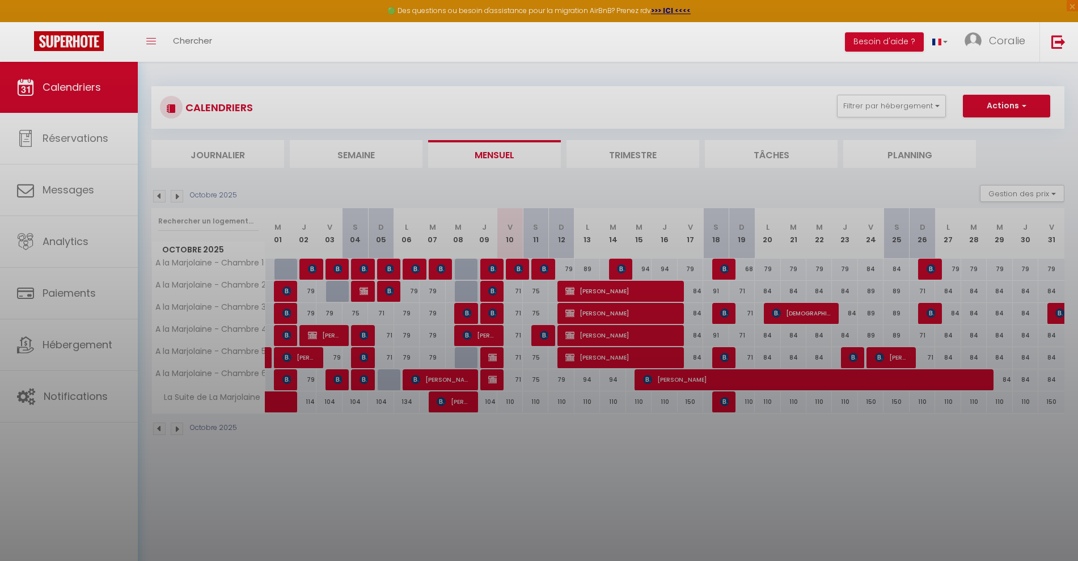
click at [516, 290] on div at bounding box center [539, 280] width 1078 height 561
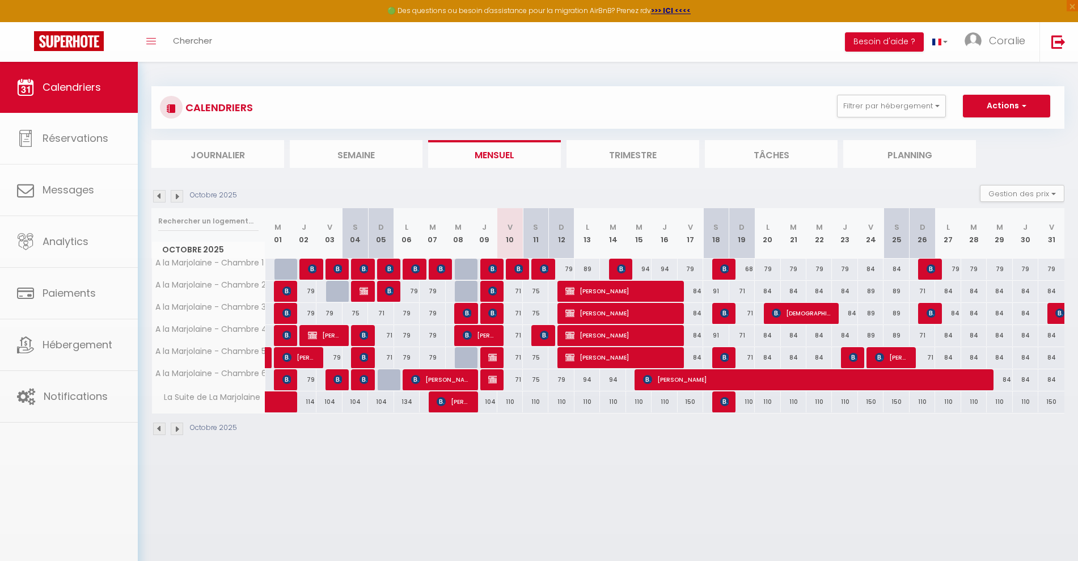
click at [516, 290] on div "71" at bounding box center [510, 291] width 26 height 21
type input "71"
type input "Ven 10 Octobre 2025"
type input "Sam 11 Octobre 2025"
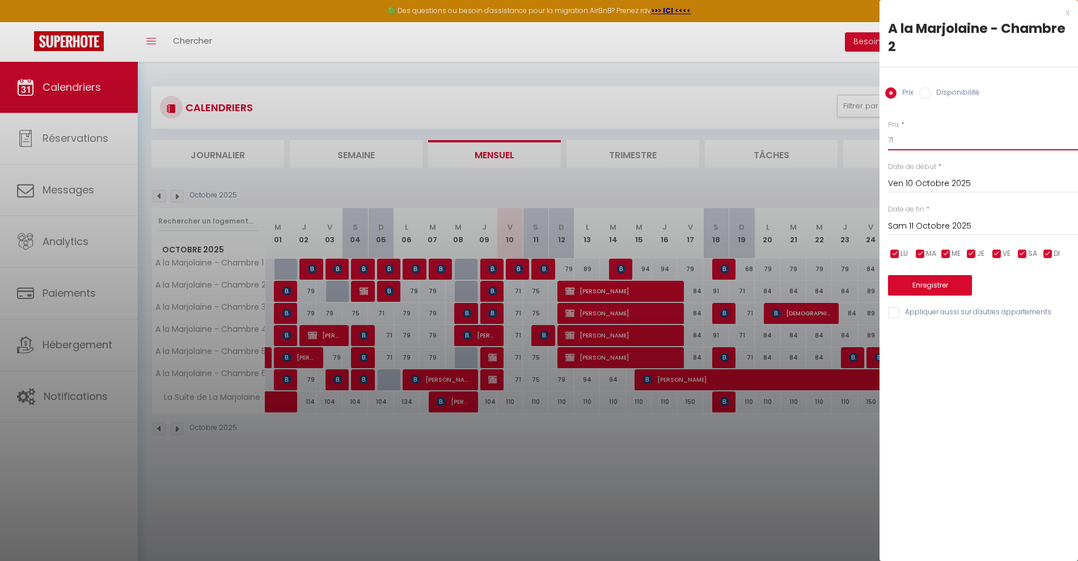
click at [912, 144] on input "71" at bounding box center [983, 140] width 190 height 20
click at [841, 177] on div at bounding box center [539, 280] width 1078 height 561
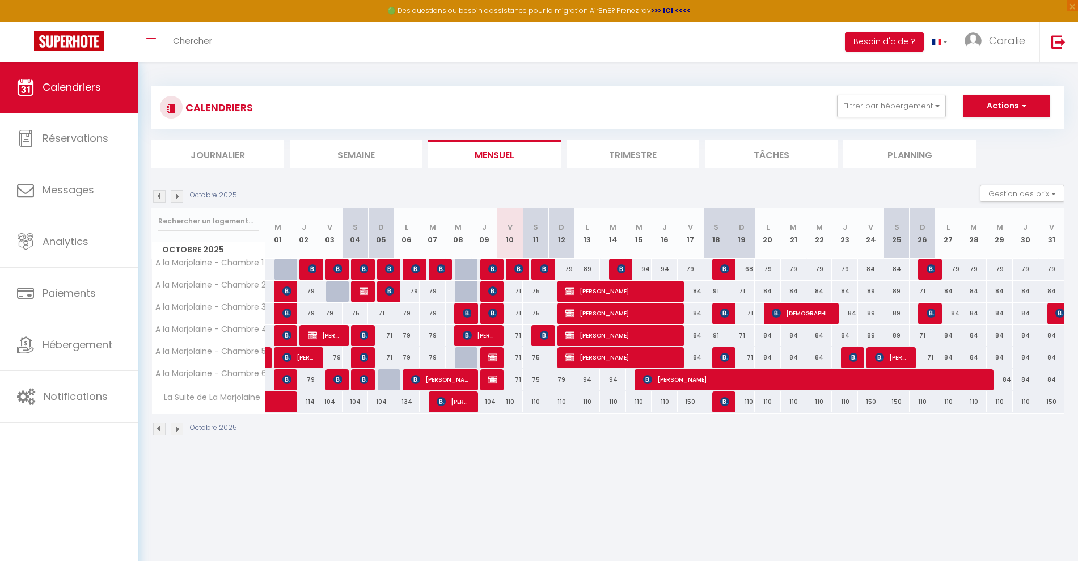
click at [520, 293] on div "71" at bounding box center [510, 291] width 26 height 21
type input "71"
type input "Ven 10 Octobre 2025"
type input "Sam 11 Octobre 2025"
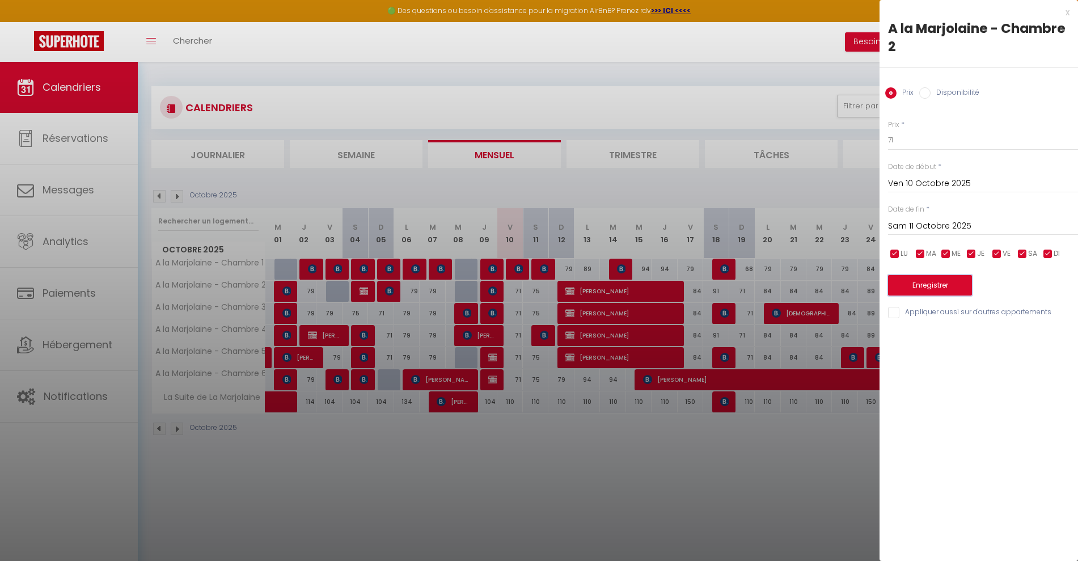
click at [947, 283] on button "Enregistrer" at bounding box center [930, 285] width 84 height 20
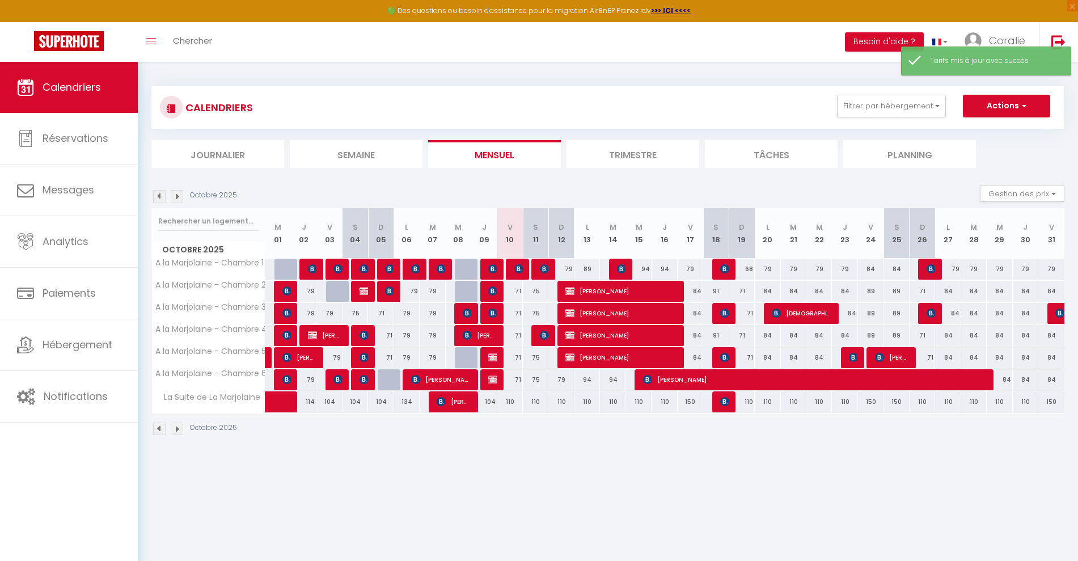
click at [520, 290] on div "71" at bounding box center [510, 291] width 26 height 21
type input "71"
type input "Ven 10 Octobre 2025"
type input "Sam 11 Octobre 2025"
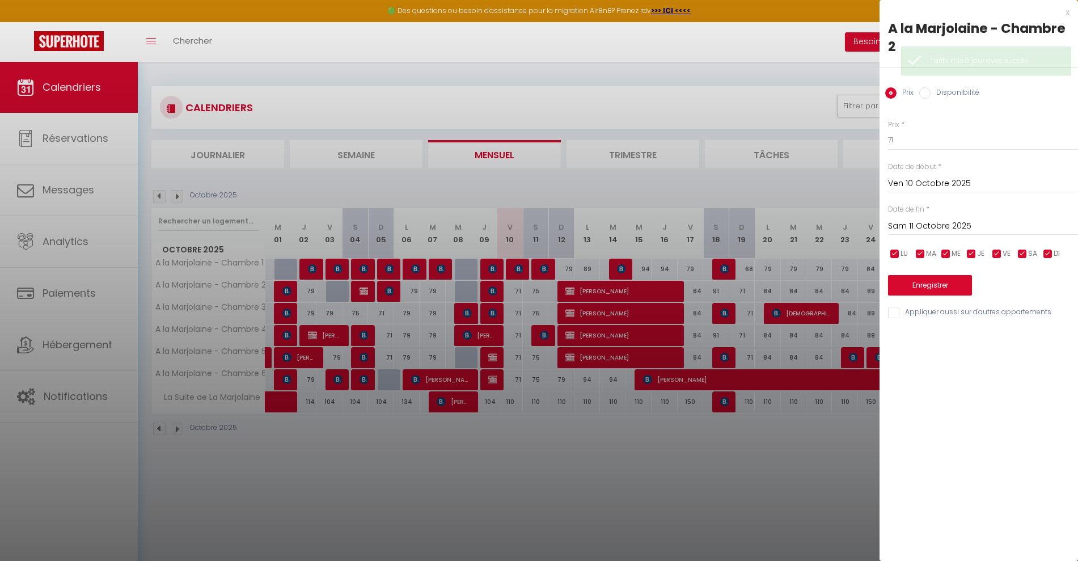
click at [945, 320] on div "x A la Marjolaine - Chambre 2 Prix Disponibilité Prix * 71 Statut * Disponible …" at bounding box center [978, 165] width 198 height 331
click at [941, 309] on input "Appliquer aussi sur d'autres appartements" at bounding box center [983, 312] width 190 height 11
click at [933, 307] on input "Appliquer aussi sur d'autres appartements" at bounding box center [983, 312] width 190 height 11
checkbox input "false"
click at [934, 281] on button "Enregistrer" at bounding box center [930, 285] width 84 height 20
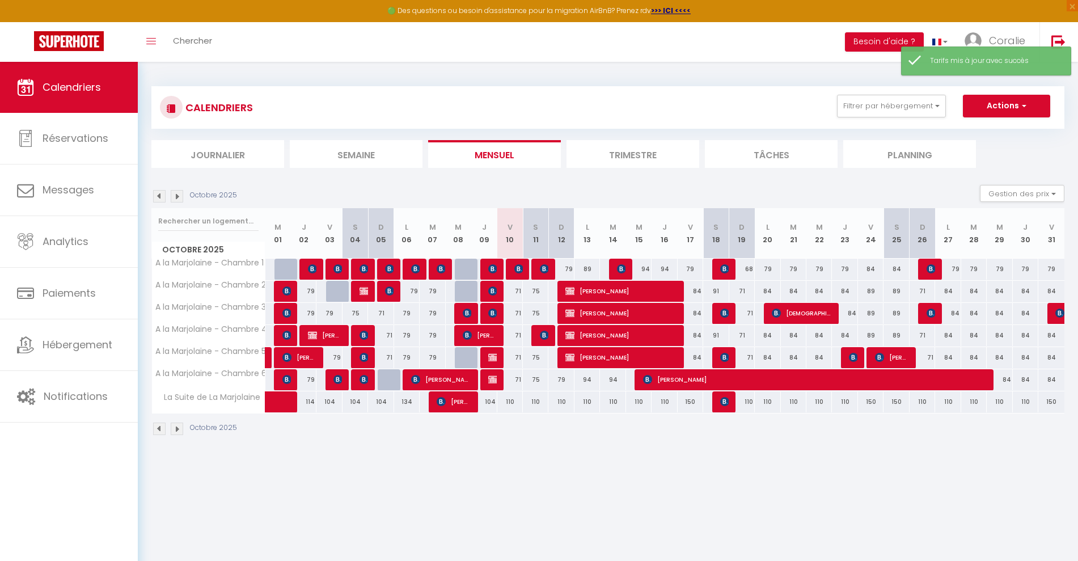
click at [518, 291] on div "71" at bounding box center [510, 291] width 26 height 21
type input "71"
type input "Ven 10 Octobre 2025"
type input "Sam 11 Octobre 2025"
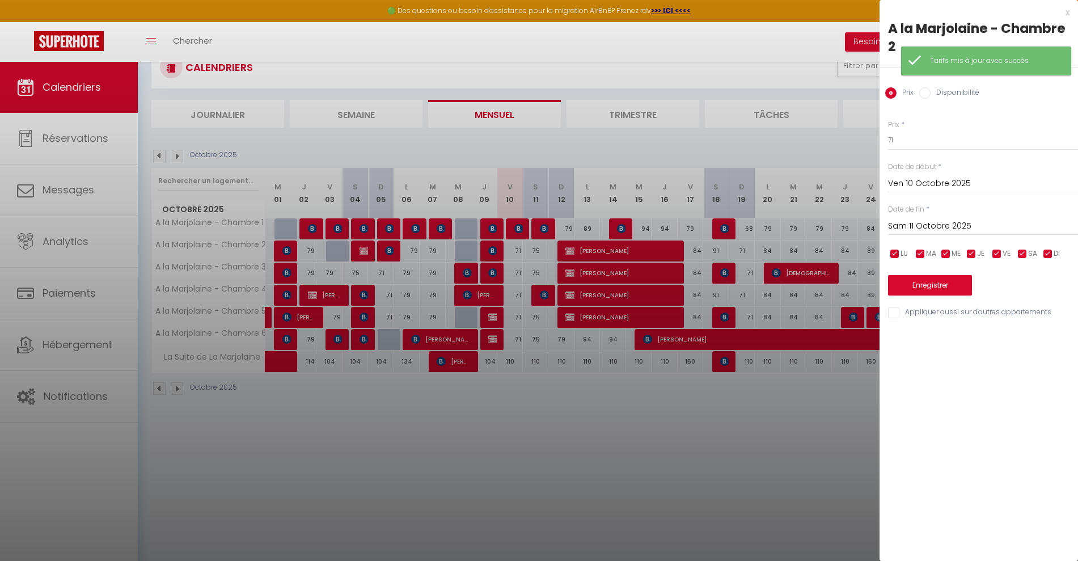
scroll to position [62, 0]
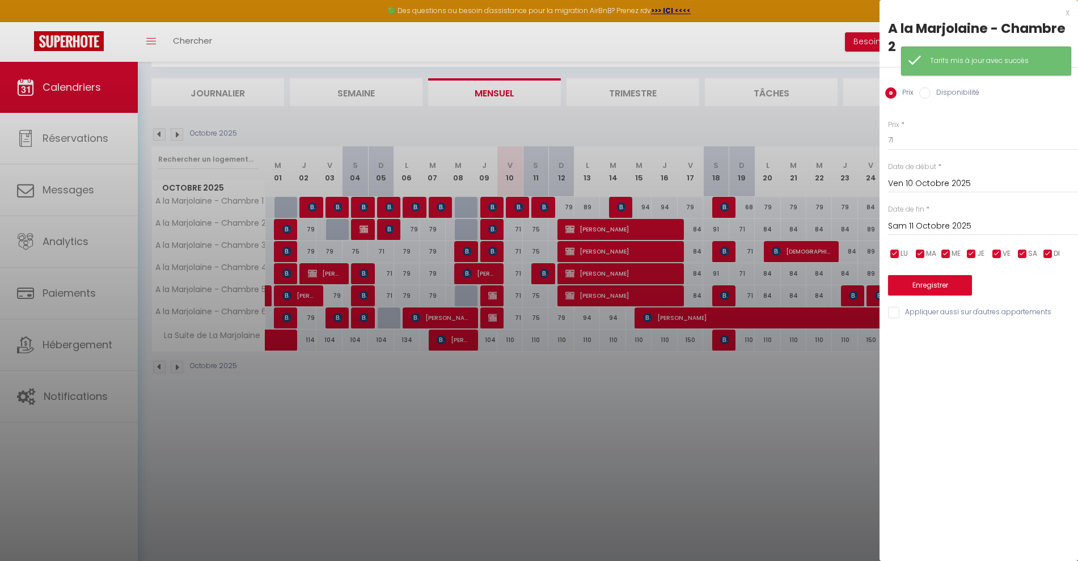
click at [1064, 15] on div "x" at bounding box center [974, 13] width 190 height 14
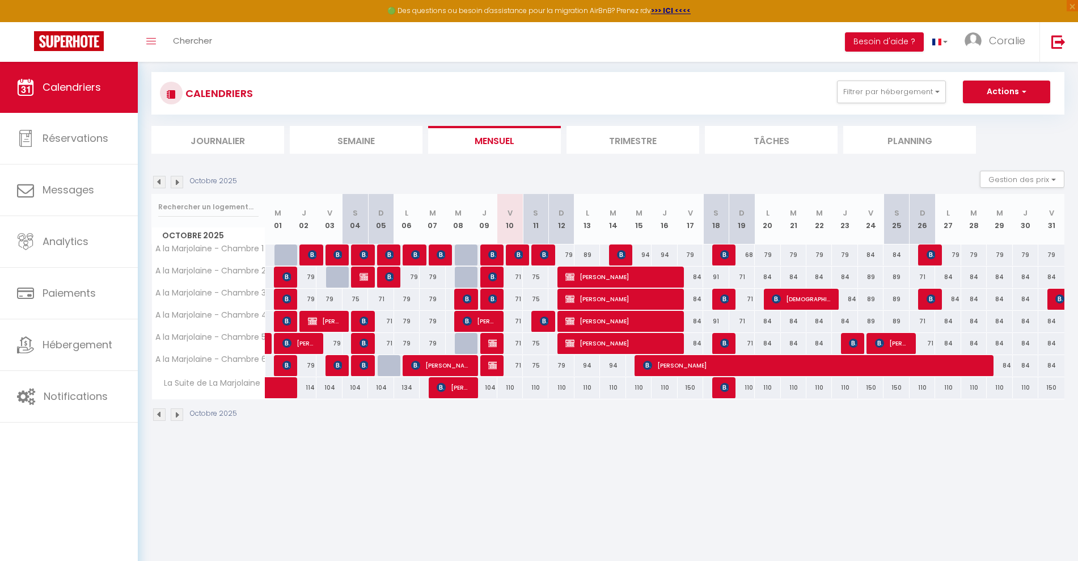
scroll to position [0, 0]
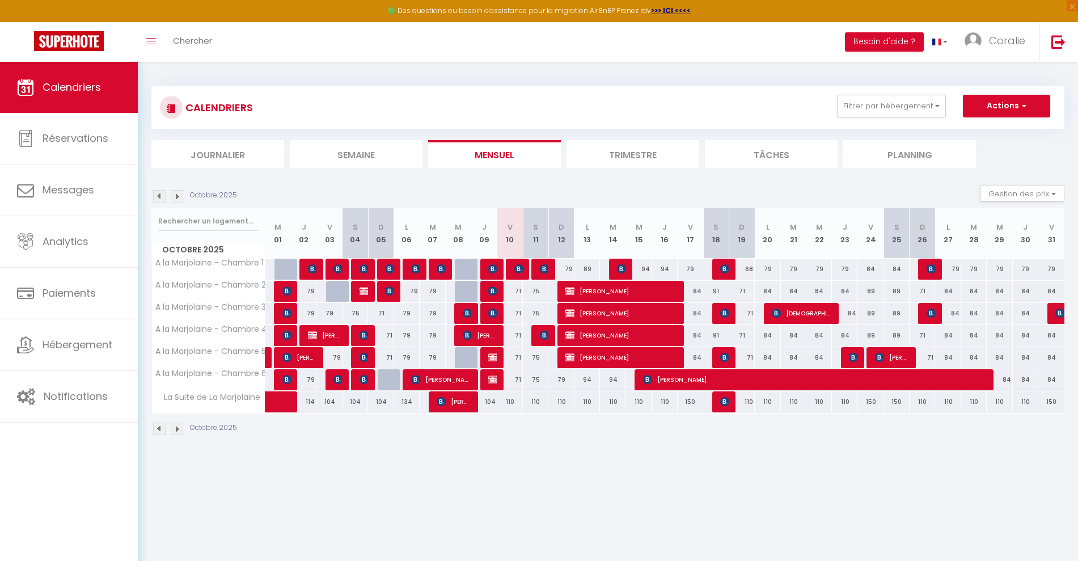
click at [519, 290] on div "71" at bounding box center [510, 291] width 26 height 21
type input "71"
type input "Ven 10 Octobre 2025"
type input "Sam 11 Octobre 2025"
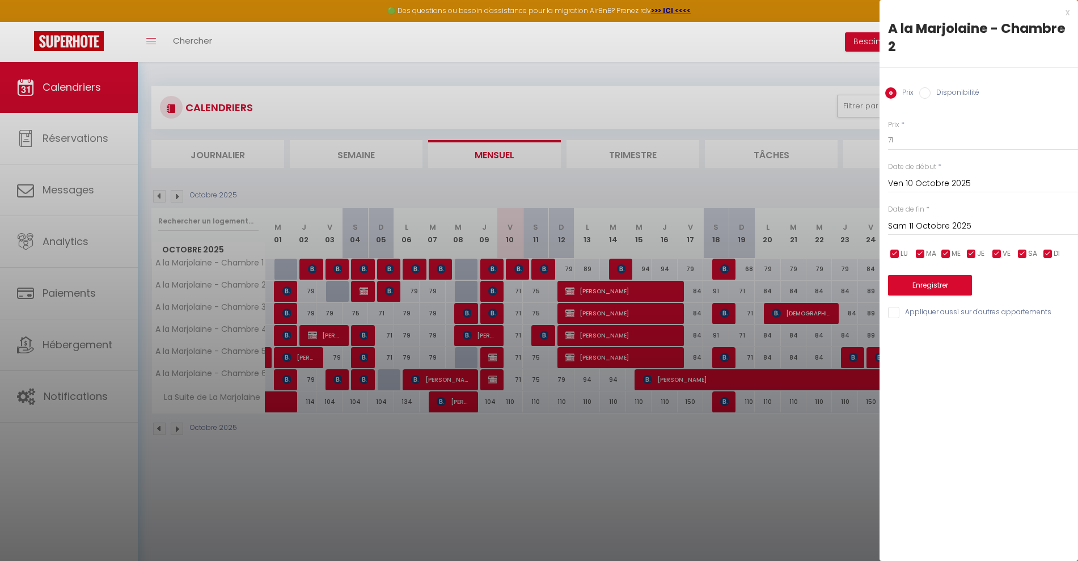
drag, startPoint x: 639, startPoint y: 472, endPoint x: 594, endPoint y: 451, distance: 50.5
click at [629, 481] on div at bounding box center [539, 280] width 1078 height 561
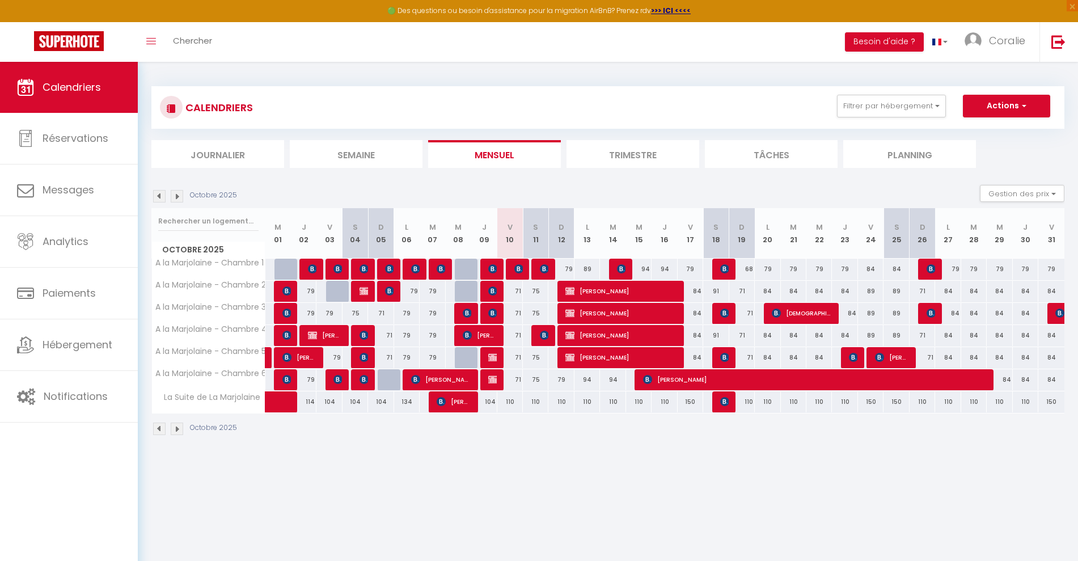
click at [519, 291] on div "71" at bounding box center [510, 291] width 26 height 21
type input "71"
type input "Ven 10 Octobre 2025"
type input "Sam 11 Octobre 2025"
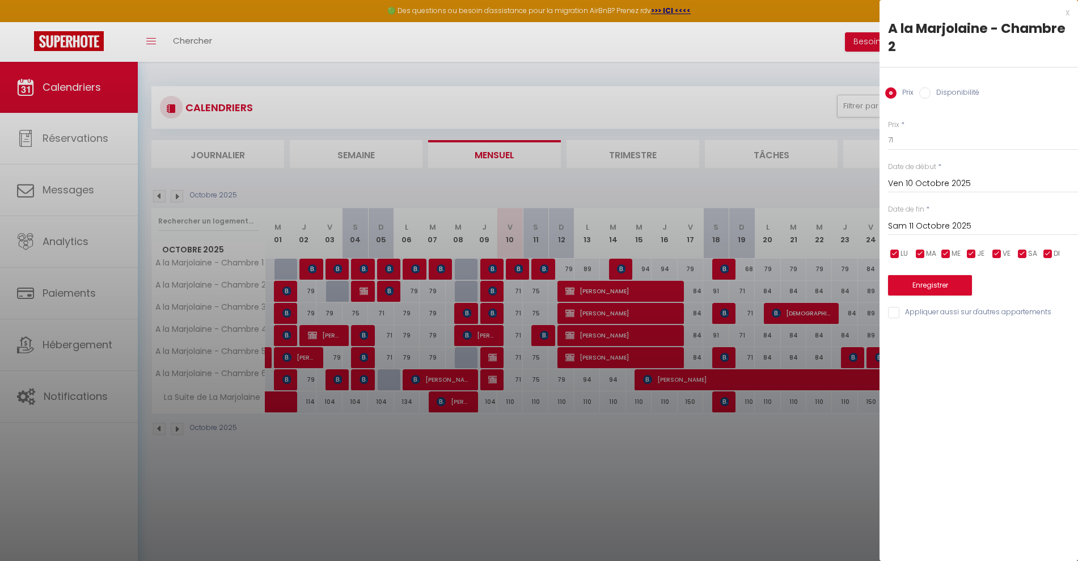
click at [652, 443] on div at bounding box center [539, 280] width 1078 height 561
